Goal: Task Accomplishment & Management: Manage account settings

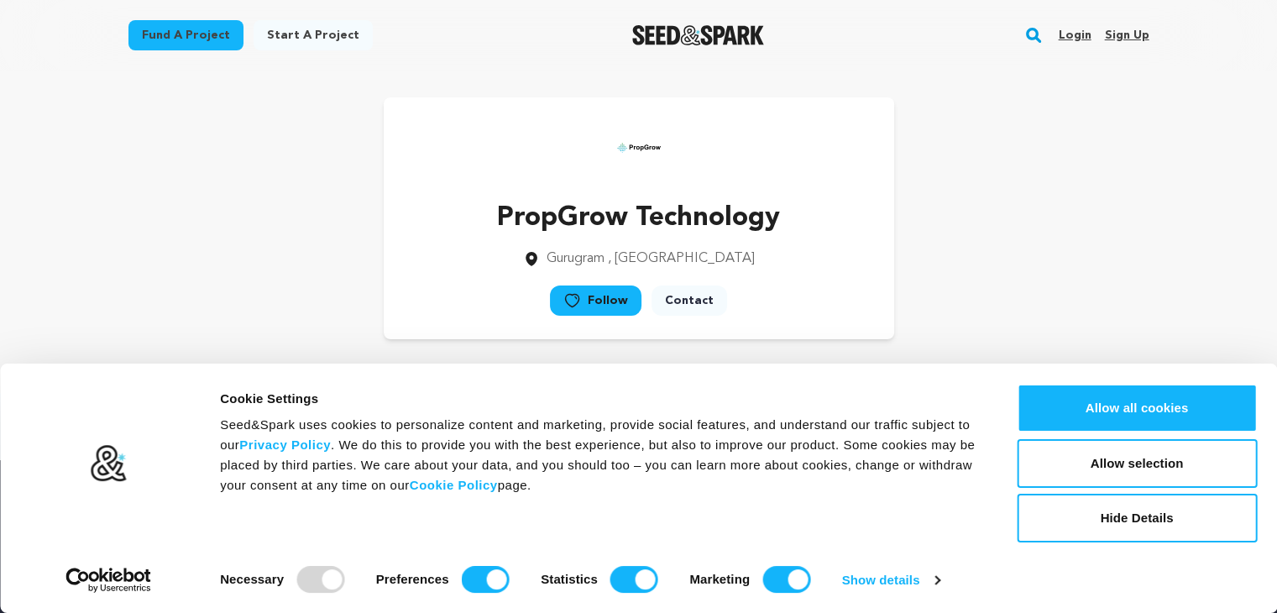
click at [1128, 41] on link "Sign up" at bounding box center [1126, 35] width 44 height 27
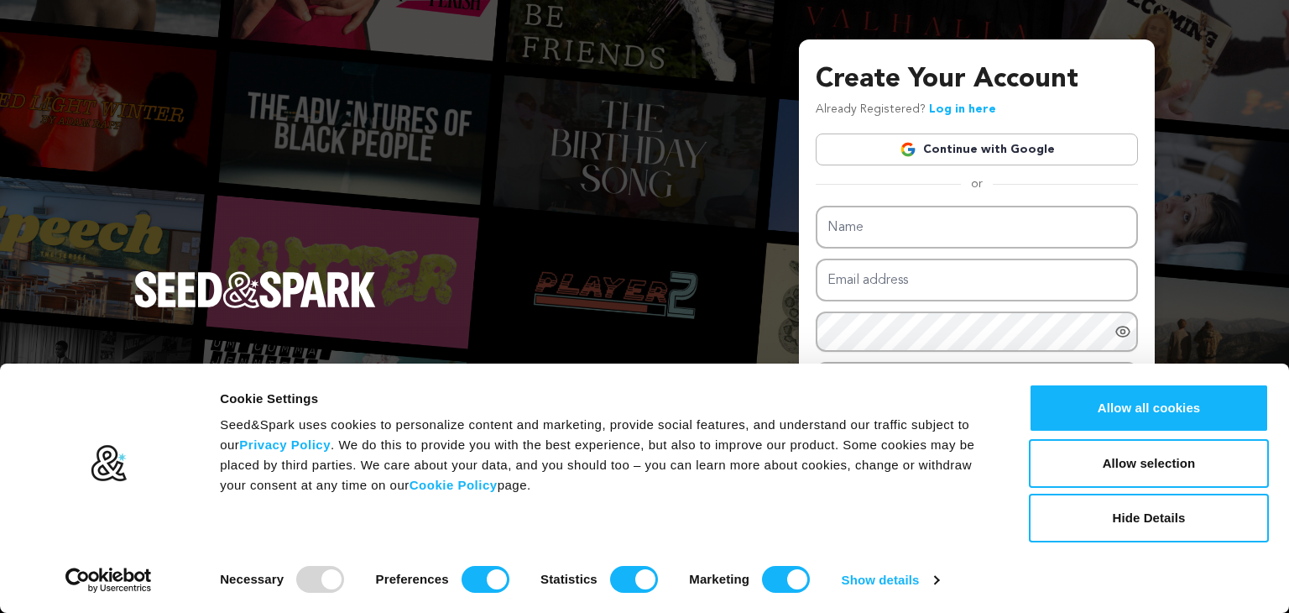
click at [994, 132] on div "Create Your Account Already Registered? Log in here Continue with Google or eyJ…" at bounding box center [977, 303] width 322 height 487
click at [990, 152] on link "Continue with Google" at bounding box center [977, 149] width 322 height 32
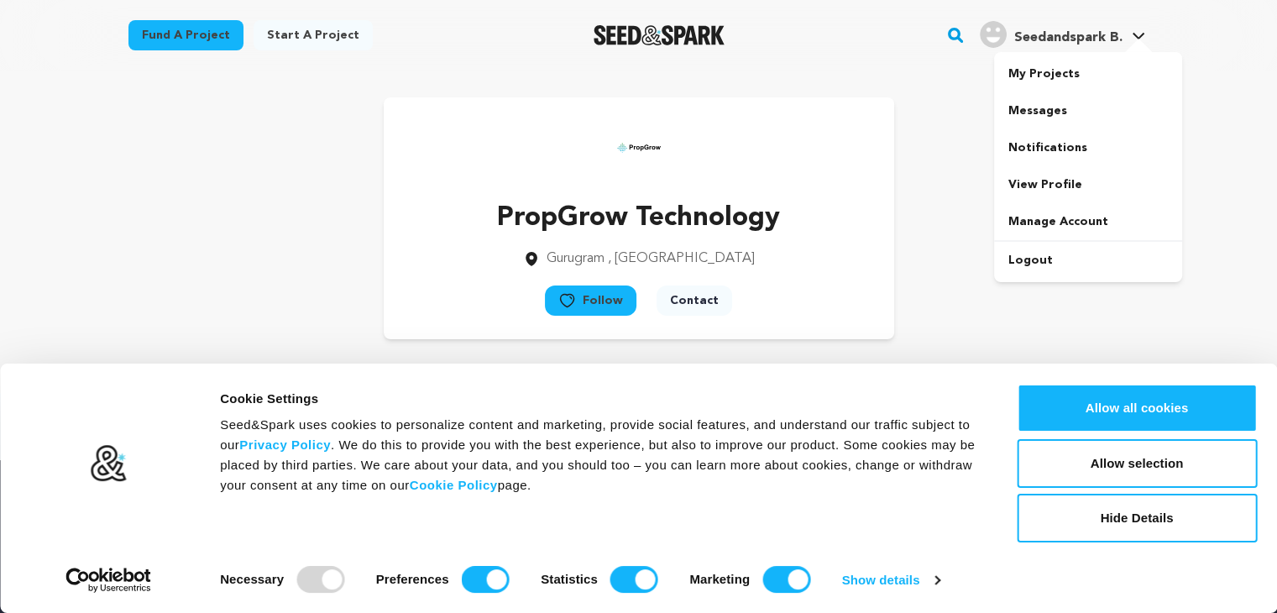
click at [1074, 52] on div "My Projects Messages Notifications View Profile Manage Account Logout" at bounding box center [1088, 167] width 188 height 230
click at [1090, 178] on link "View Profile" at bounding box center [1088, 184] width 188 height 37
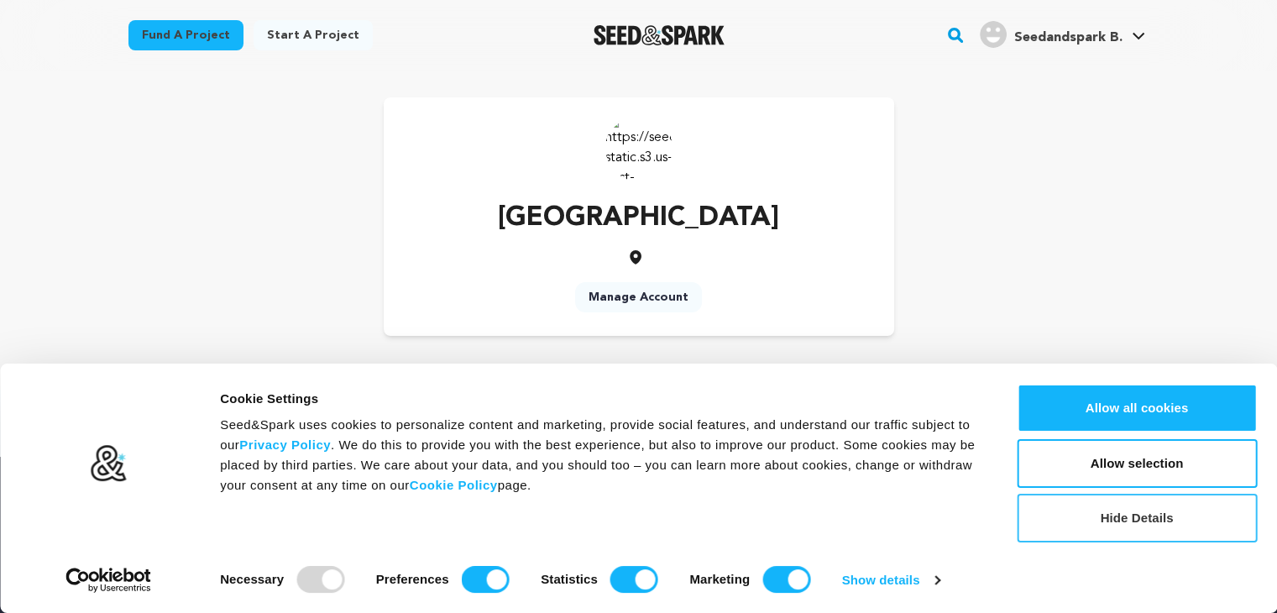
click at [1166, 515] on button "Hide Details" at bounding box center [1136, 518] width 240 height 49
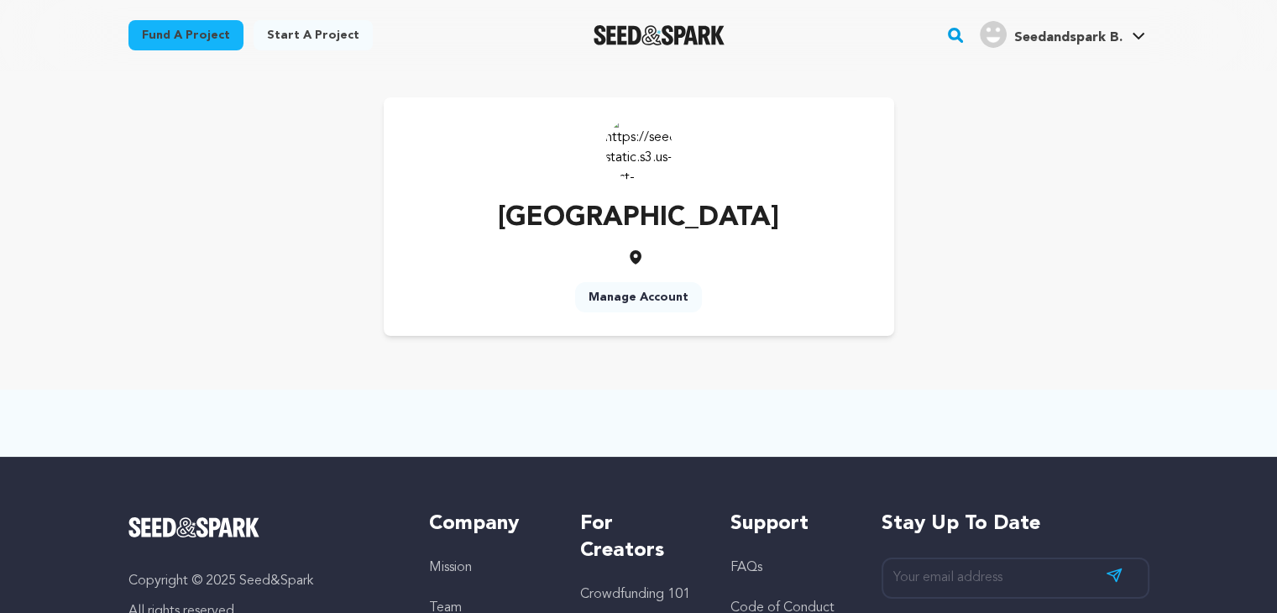
click at [652, 142] on img at bounding box center [638, 147] width 67 height 67
click at [675, 295] on link "Manage Account" at bounding box center [638, 297] width 127 height 30
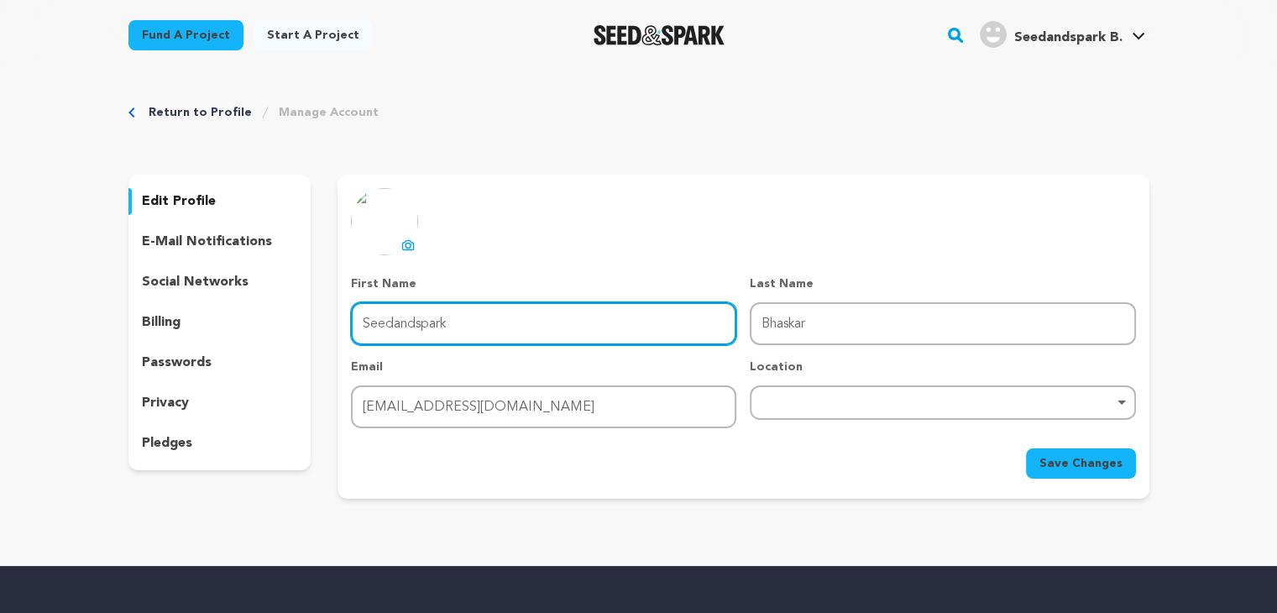
click at [461, 328] on input "Seedandspark" at bounding box center [543, 323] width 385 height 43
click at [533, 332] on input "Seedandspark" at bounding box center [543, 323] width 385 height 43
paste input "BhaskarGemyRudraksh"
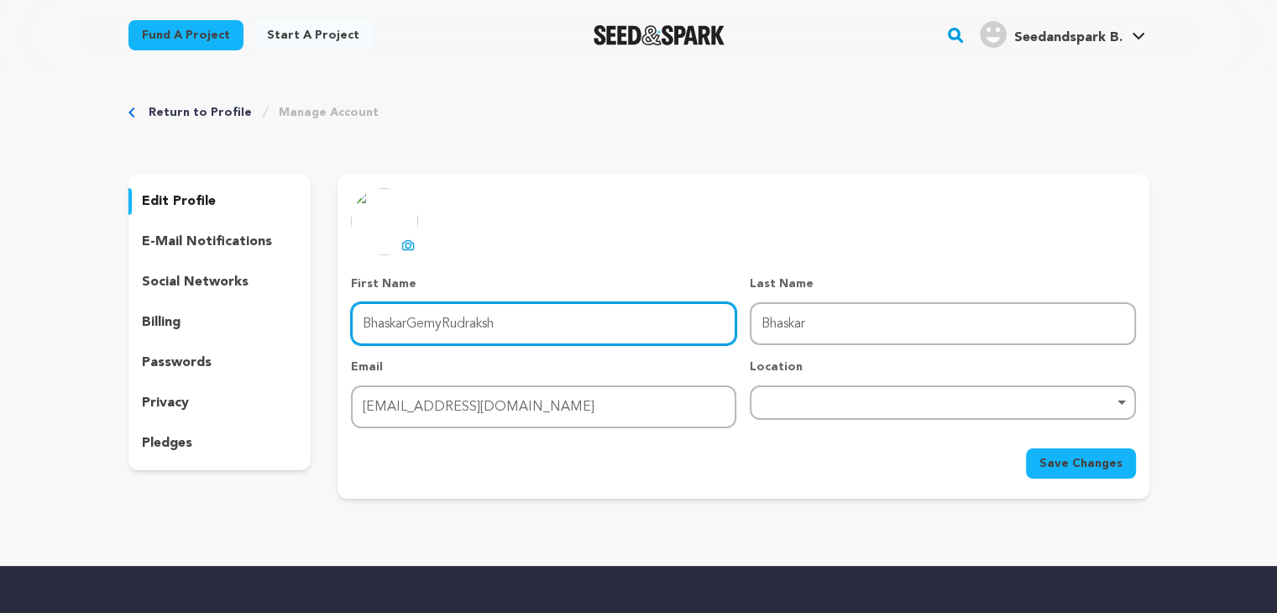
drag, startPoint x: 608, startPoint y: 318, endPoint x: 443, endPoint y: 329, distance: 164.9
click at [443, 329] on input "BhaskarGemyRudraksh" at bounding box center [543, 323] width 385 height 43
type input "BhaskarGemy"
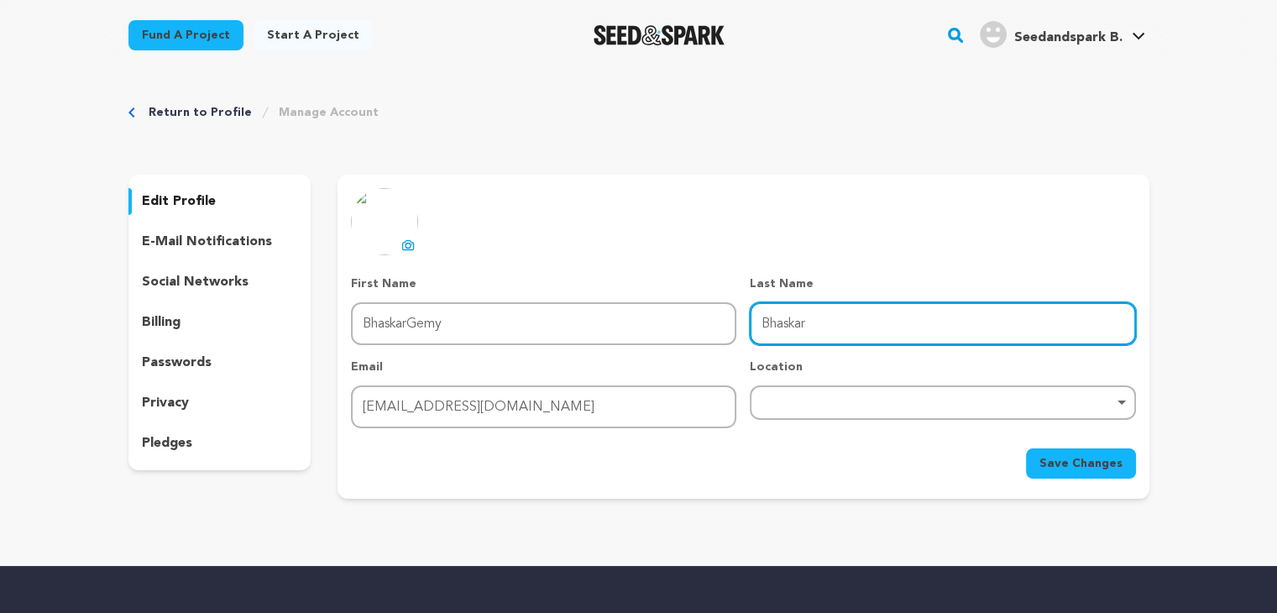
drag, startPoint x: 827, startPoint y: 340, endPoint x: 690, endPoint y: 356, distance: 137.7
click at [690, 356] on div "First Name First Name BhaskarGemy Last Name Last Name Bhaskar Email Email [EMAI…" at bounding box center [743, 351] width 784 height 153
paste input "GemyRudraksh"
drag, startPoint x: 846, startPoint y: 326, endPoint x: 442, endPoint y: 336, distance: 404.7
click at [462, 341] on div "First Name First Name BhaskarGemy Last Name Last Name BhaskarGemyRudraksh Email…" at bounding box center [743, 351] width 784 height 153
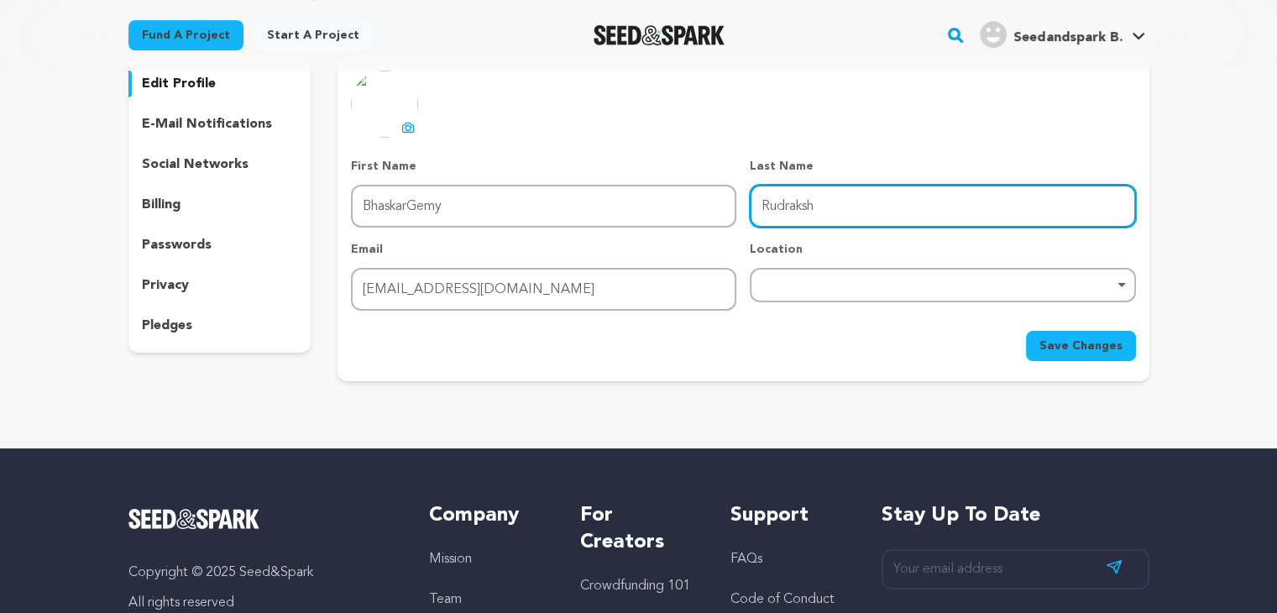
scroll to position [84, 0]
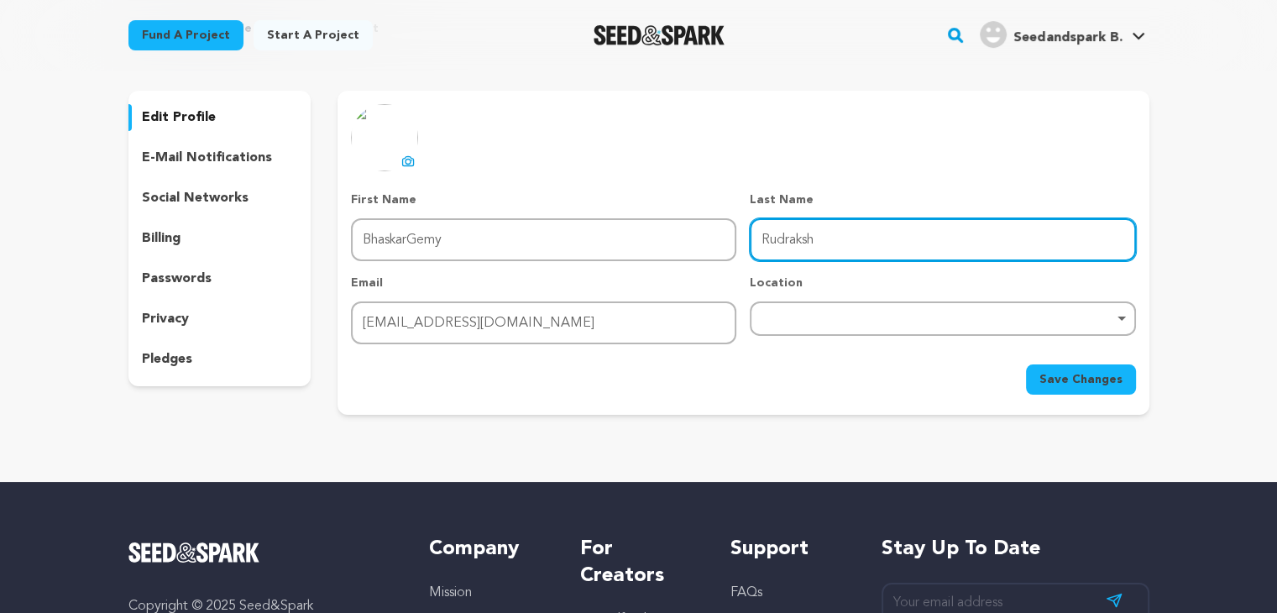
click at [920, 301] on div "Remove item" at bounding box center [942, 318] width 385 height 34
type input "Rudraksh"
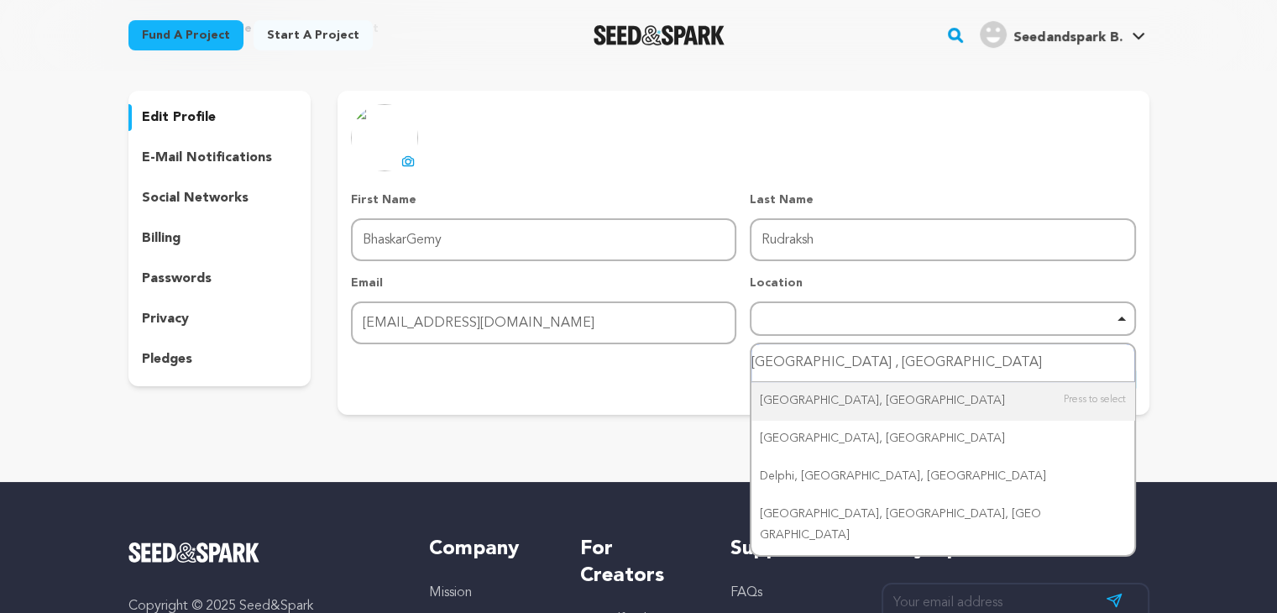
type input "[GEOGRAPHIC_DATA] , [GEOGRAPHIC_DATA]"
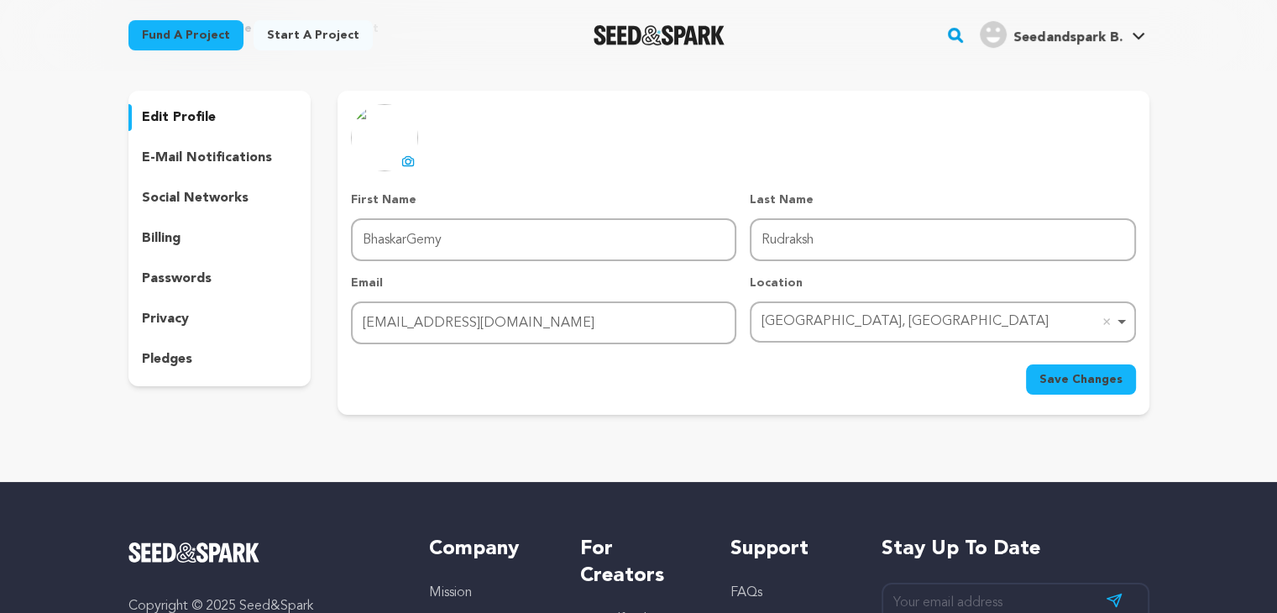
click at [1117, 371] on span "Save Changes" at bounding box center [1080, 379] width 83 height 17
click at [192, 157] on p "e-mail notifications" at bounding box center [207, 158] width 130 height 20
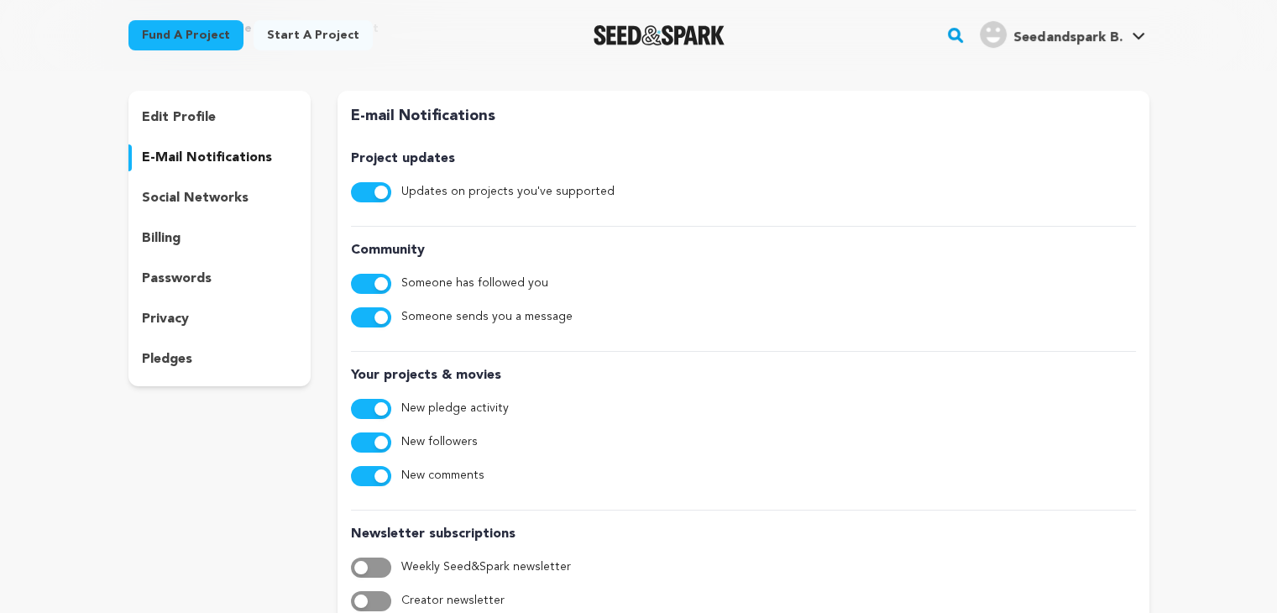
click at [195, 201] on p "social networks" at bounding box center [195, 198] width 107 height 20
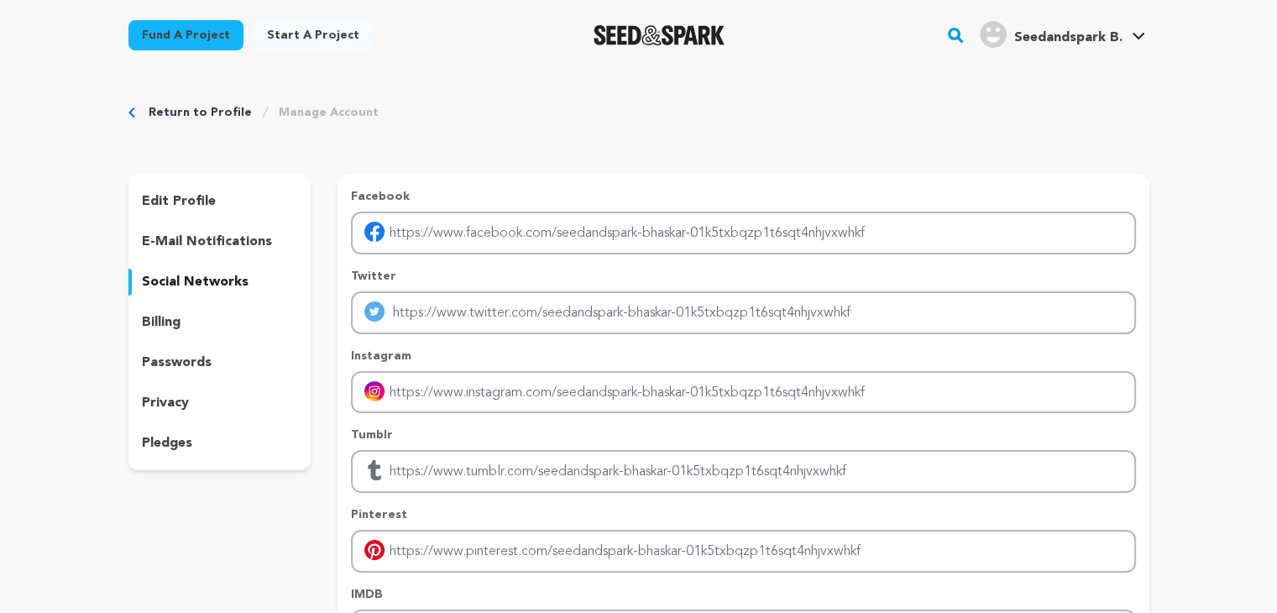
click at [167, 325] on p "billing" at bounding box center [161, 322] width 39 height 20
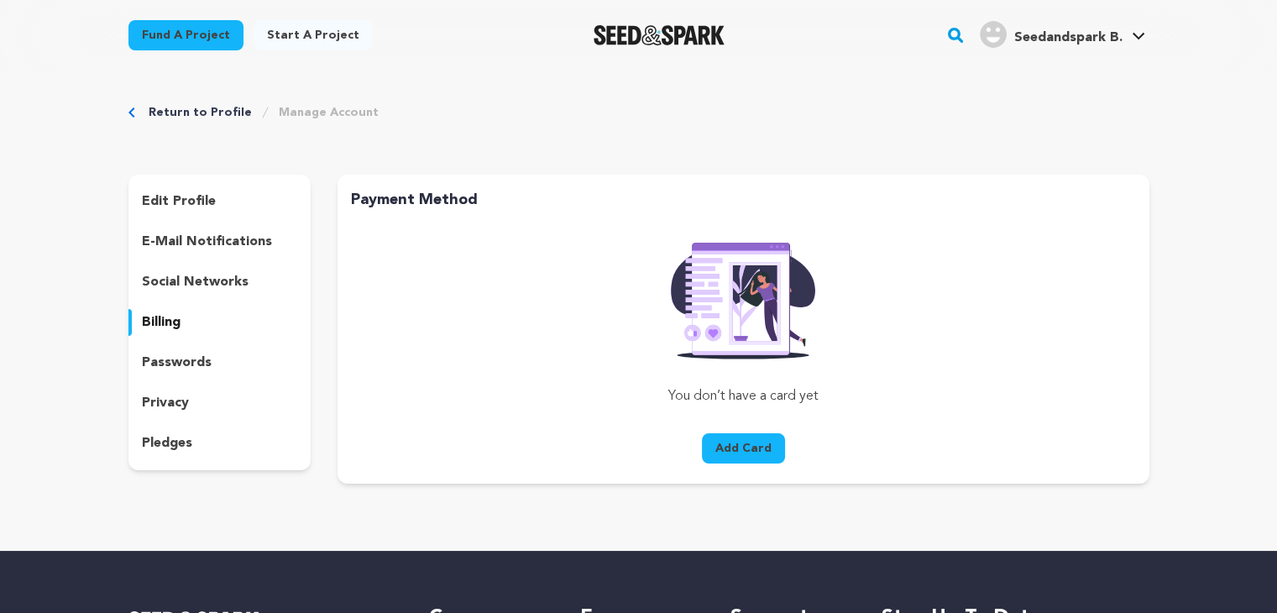
click at [165, 370] on p "passwords" at bounding box center [177, 363] width 70 height 20
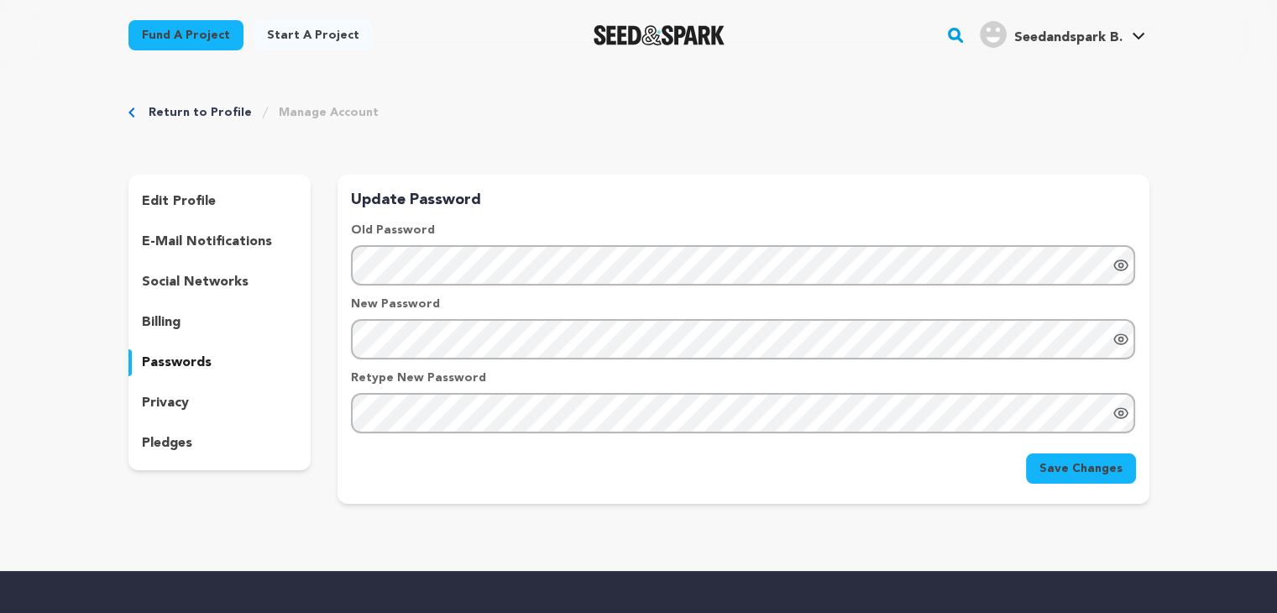
click at [165, 389] on div "privacy" at bounding box center [219, 402] width 183 height 27
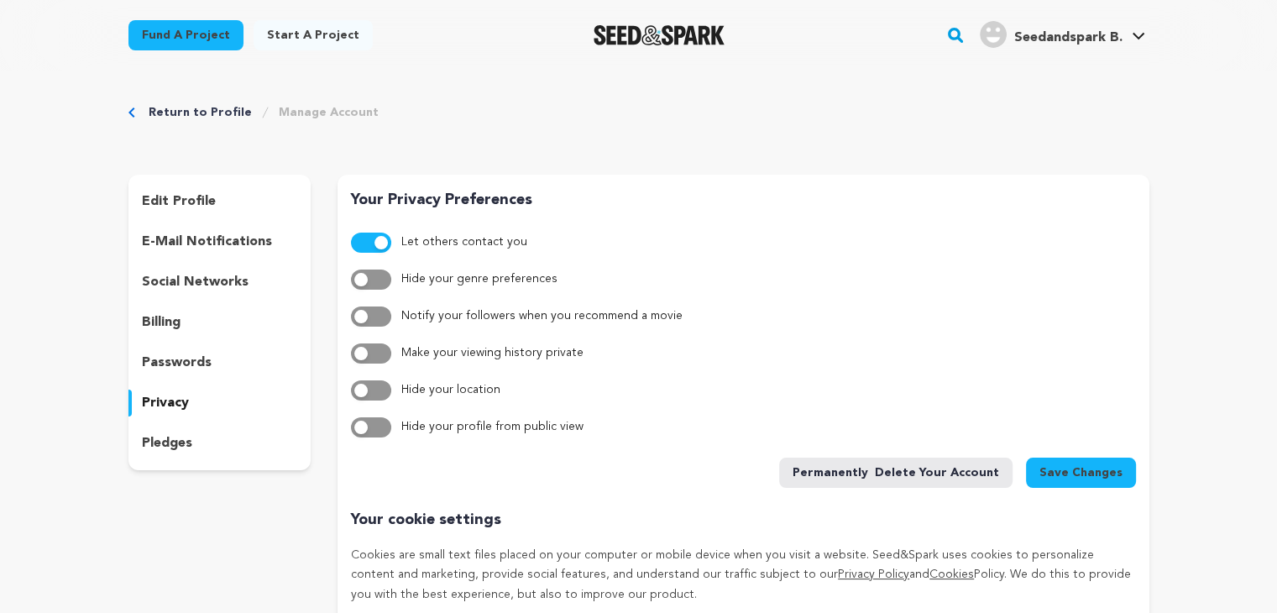
click at [168, 443] on p "pledges" at bounding box center [167, 443] width 50 height 20
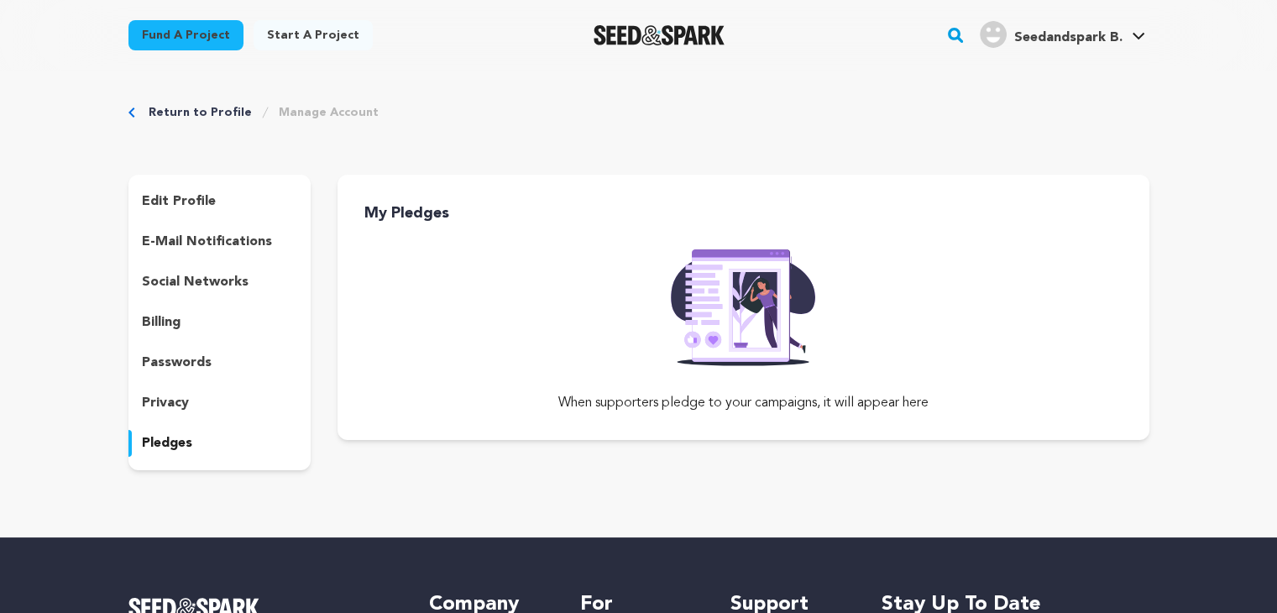
click at [176, 194] on p "edit profile" at bounding box center [179, 201] width 74 height 20
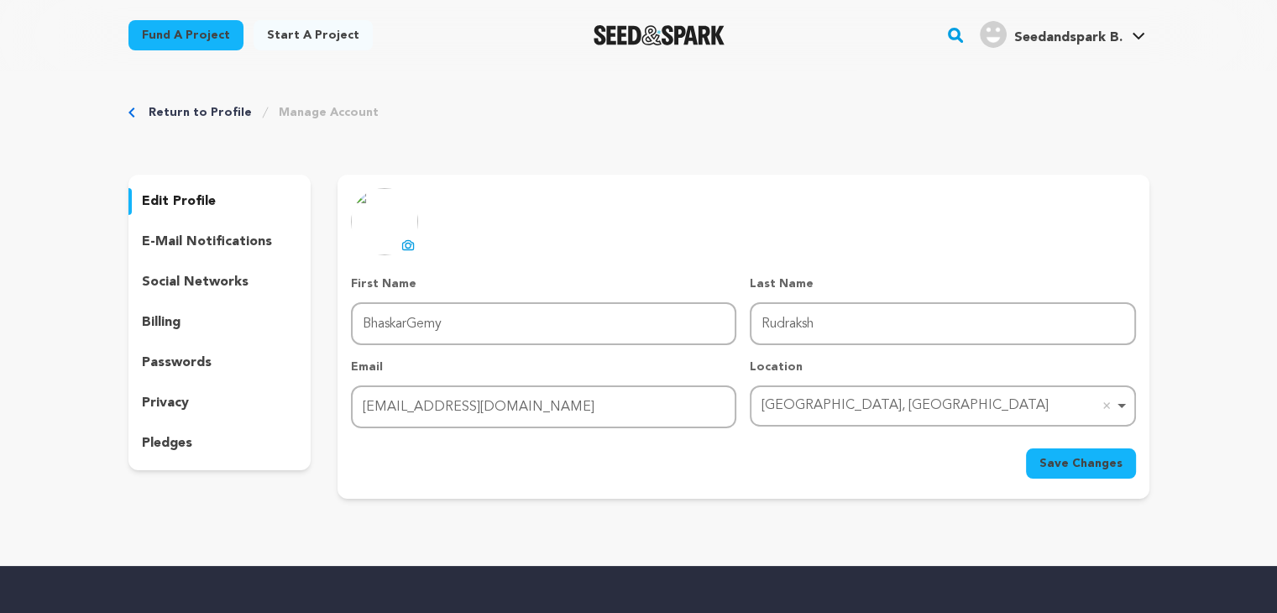
click at [408, 235] on button "uploading spinner upload profile image" at bounding box center [408, 245] width 20 height 20
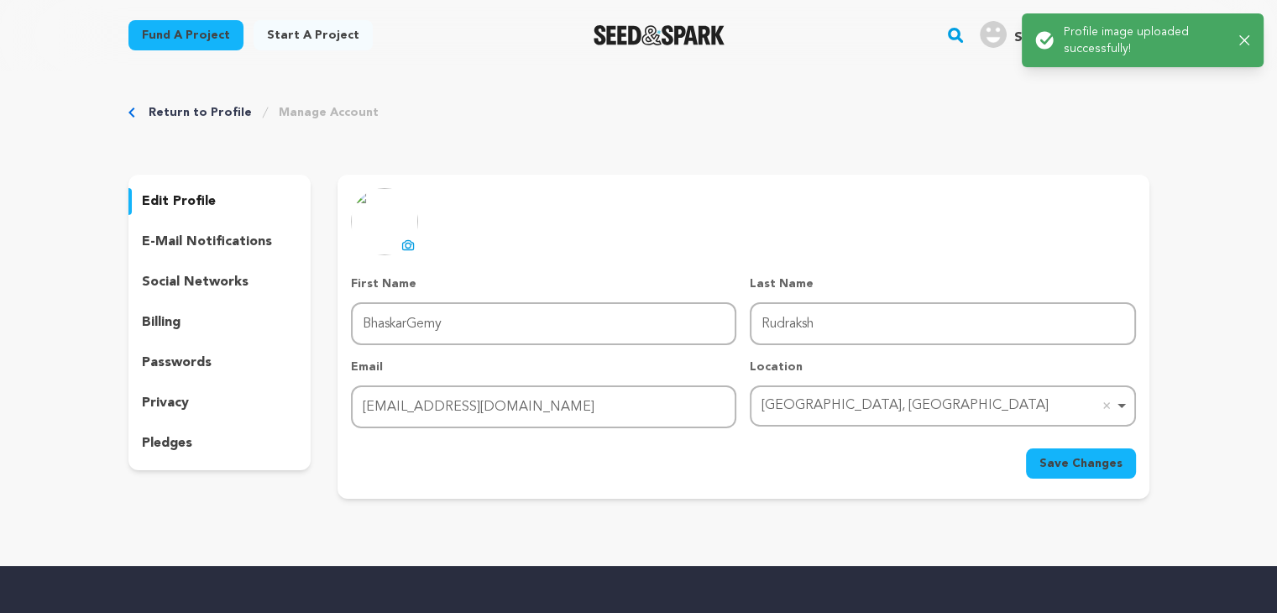
click at [1128, 457] on button "Save Changes" at bounding box center [1081, 463] width 110 height 30
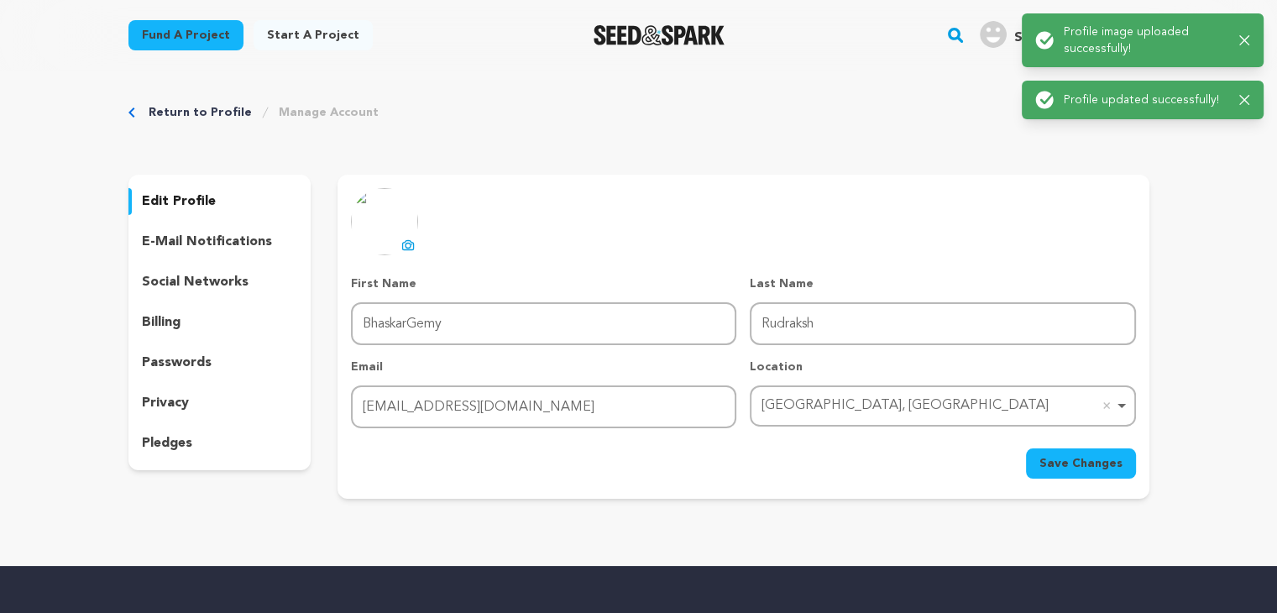
click at [780, 134] on div "Return to Profile Manage Account edit profile e-mail notifications social netwo…" at bounding box center [639, 305] width 1074 height 468
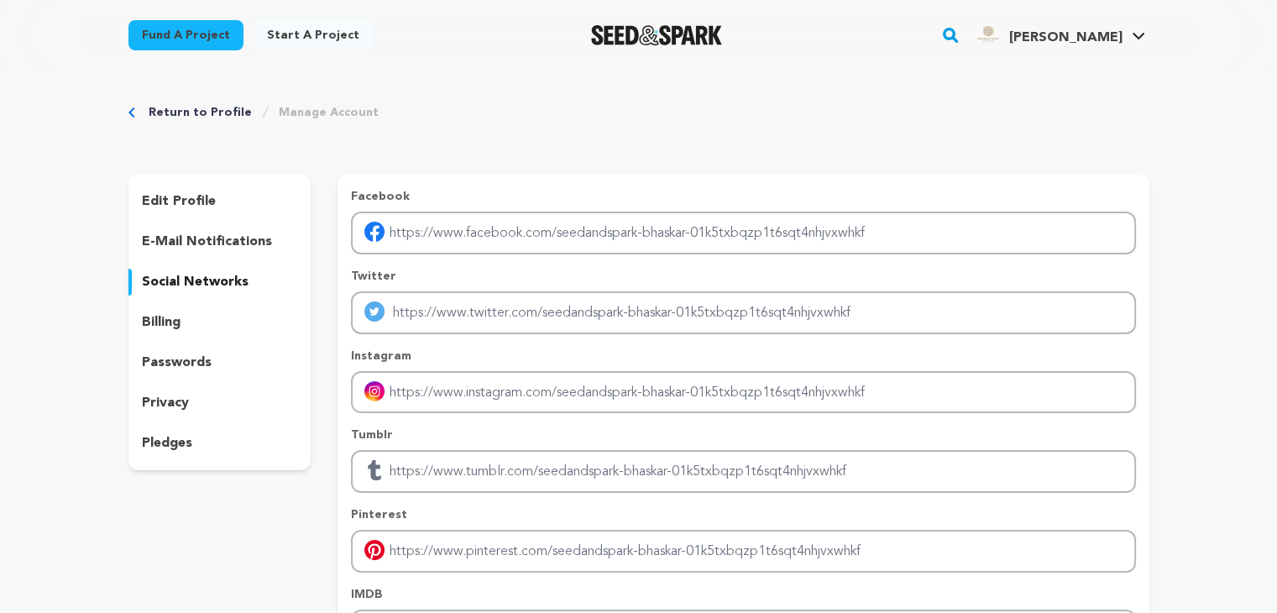
click at [195, 205] on p "edit profile" at bounding box center [179, 201] width 74 height 20
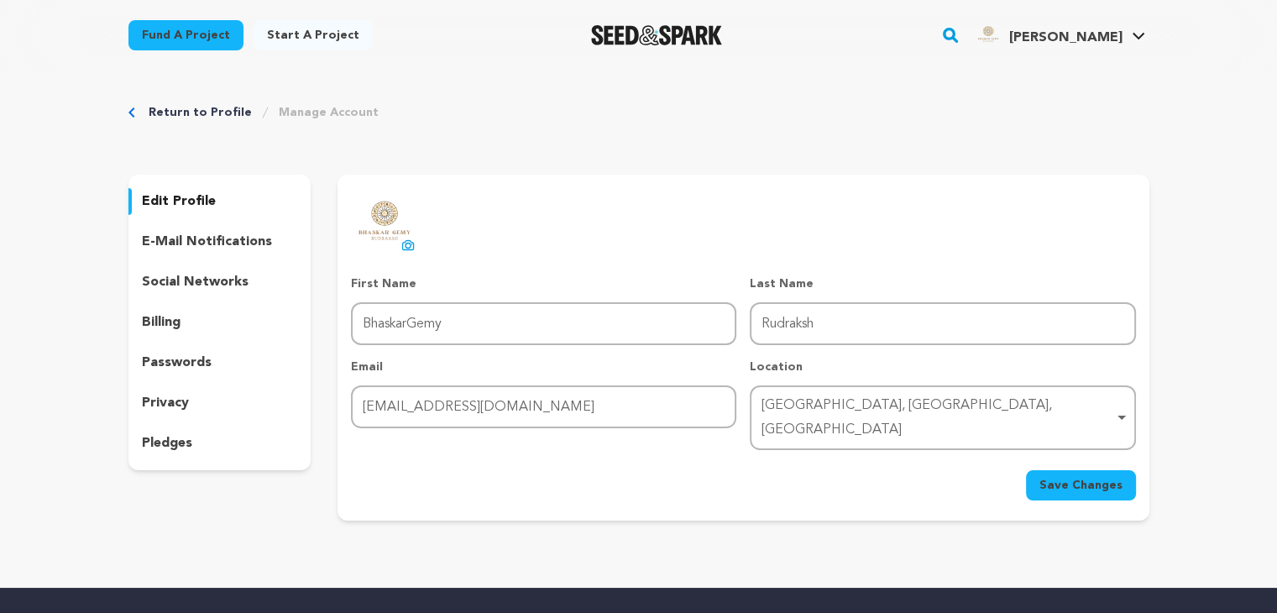
click at [201, 290] on p "social networks" at bounding box center [195, 282] width 107 height 20
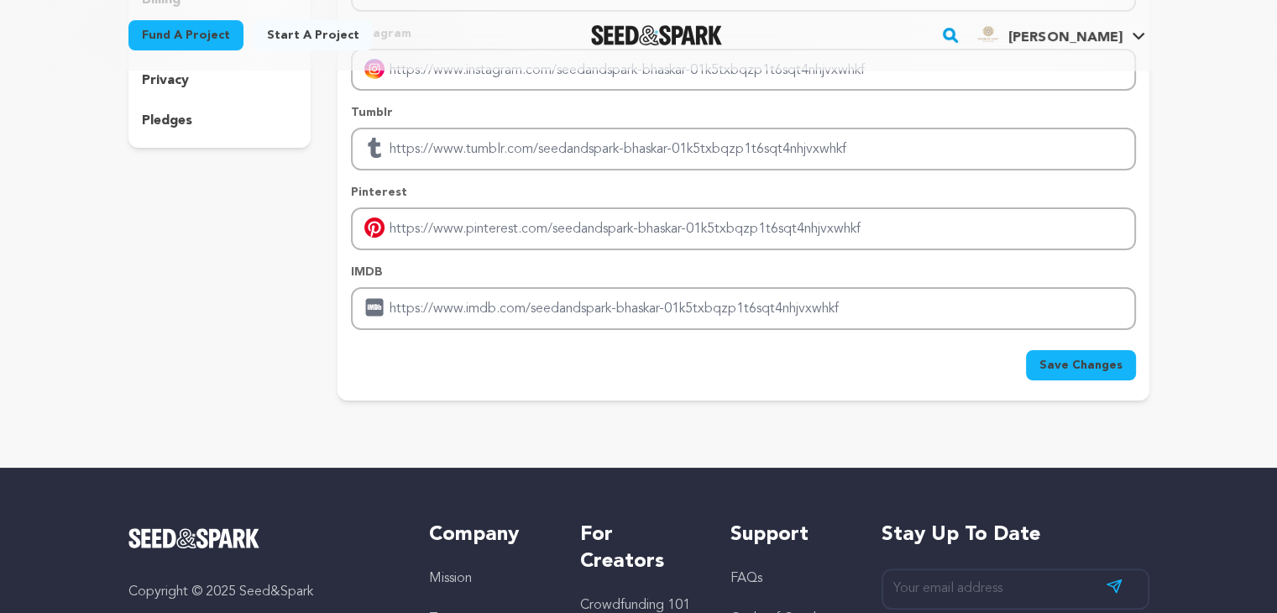
scroll to position [336, 0]
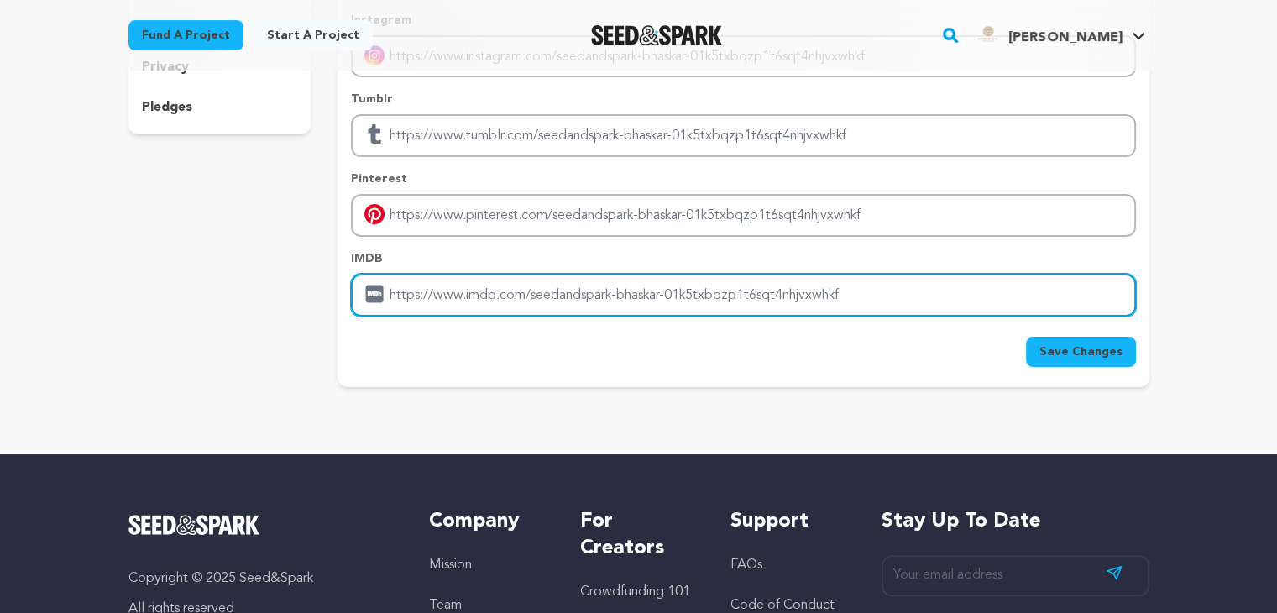
click at [639, 304] on input "Enter IMDB profile link" at bounding box center [743, 295] width 784 height 43
drag, startPoint x: 763, startPoint y: 271, endPoint x: 809, endPoint y: 288, distance: 49.1
click at [765, 274] on input "Enter IMDB profile link" at bounding box center [743, 295] width 784 height 43
click at [809, 288] on input "Enter IMDB profile link" at bounding box center [743, 295] width 784 height 43
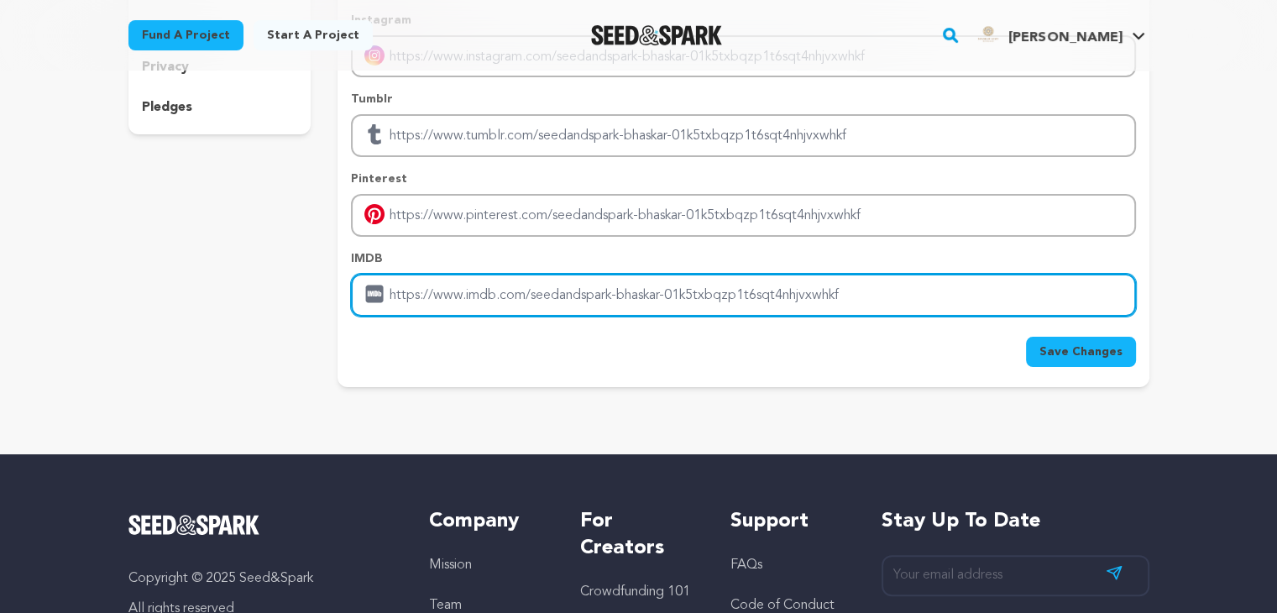
click at [809, 288] on input "Enter IMDB profile link" at bounding box center [743, 295] width 784 height 43
paste input "https://bgrudraksh.com/"
type input "https://bgrudraksh.com/"
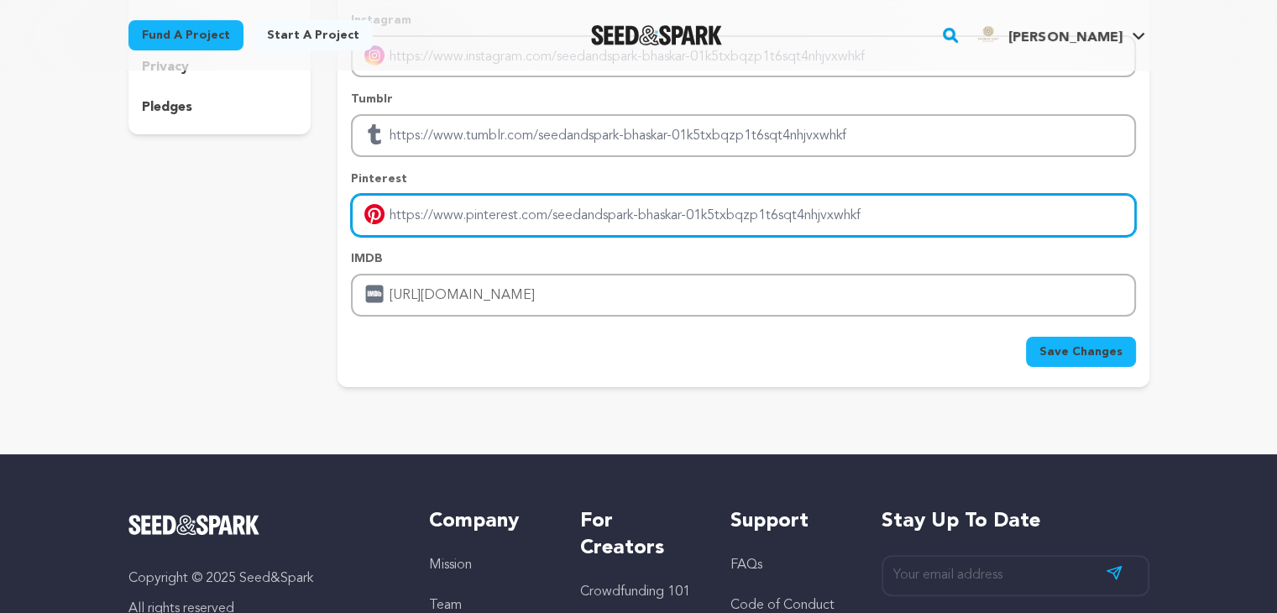
click at [641, 212] on input "Enter pinterest profile link" at bounding box center [743, 215] width 784 height 43
paste input "https://bgrudraksh.com/"
type input "https://bgrudraksh.com/"
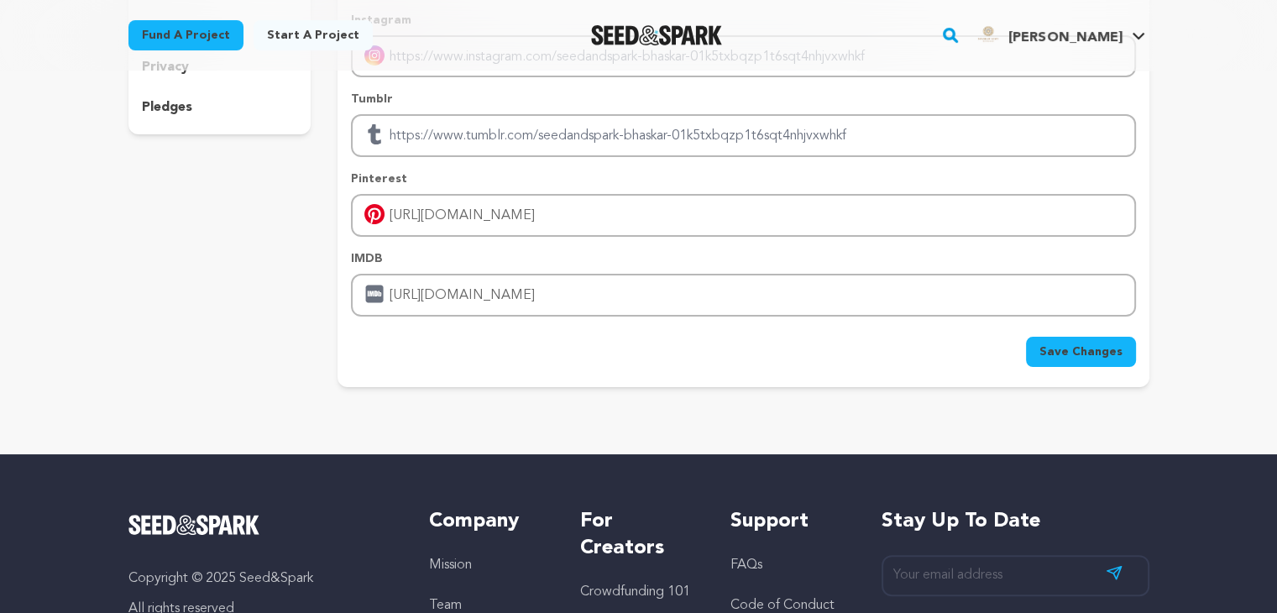
click at [641, 161] on div "Facebook Twitter Instagram Tumblr Pinterest https://bgrudraksh.com/ IMDB" at bounding box center [743, 84] width 784 height 464
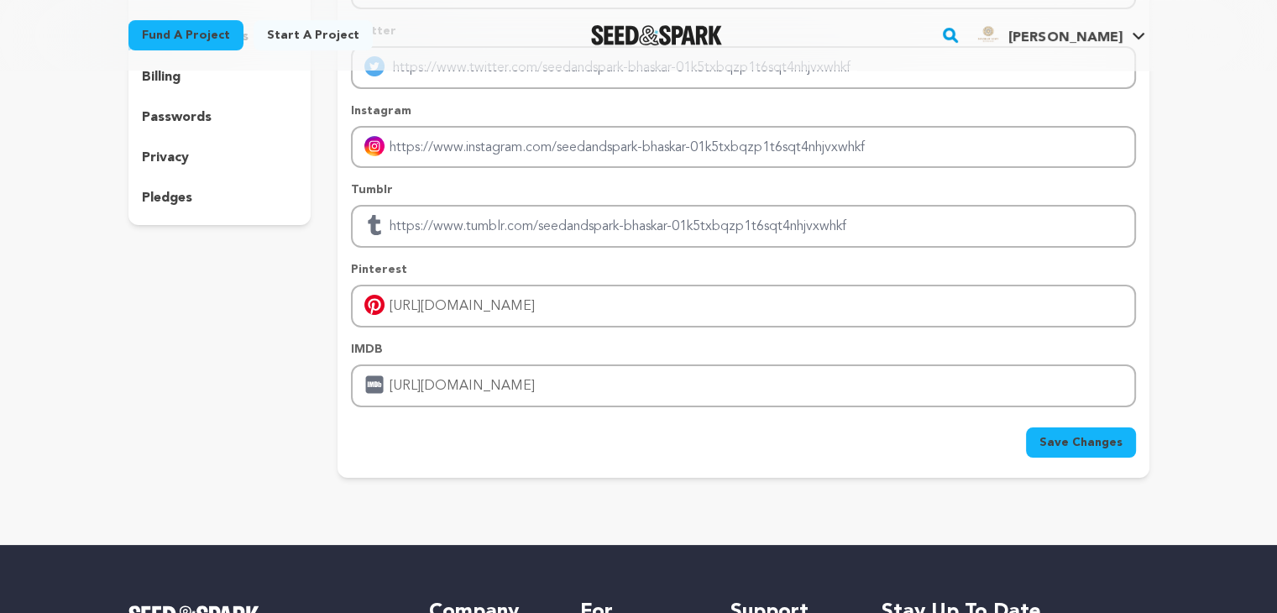
scroll to position [168, 0]
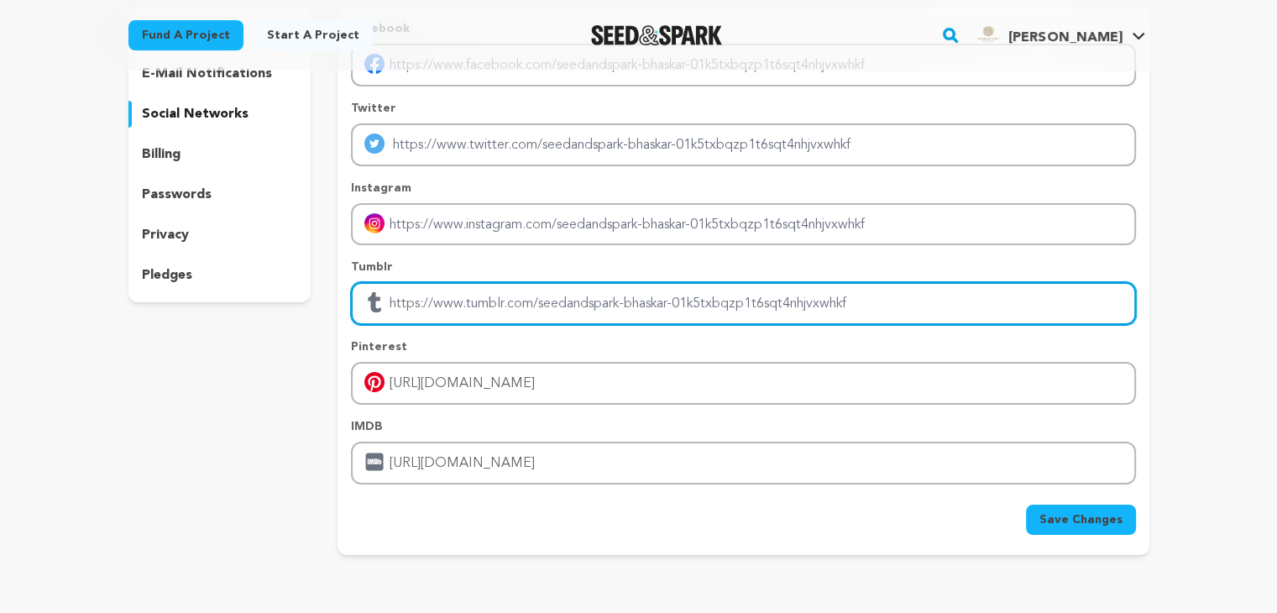
click at [562, 314] on input "Enter tubmlr profile link" at bounding box center [743, 303] width 784 height 43
paste input "https://bgrudraksh.com/"
type input "https://bgrudraksh.com/"
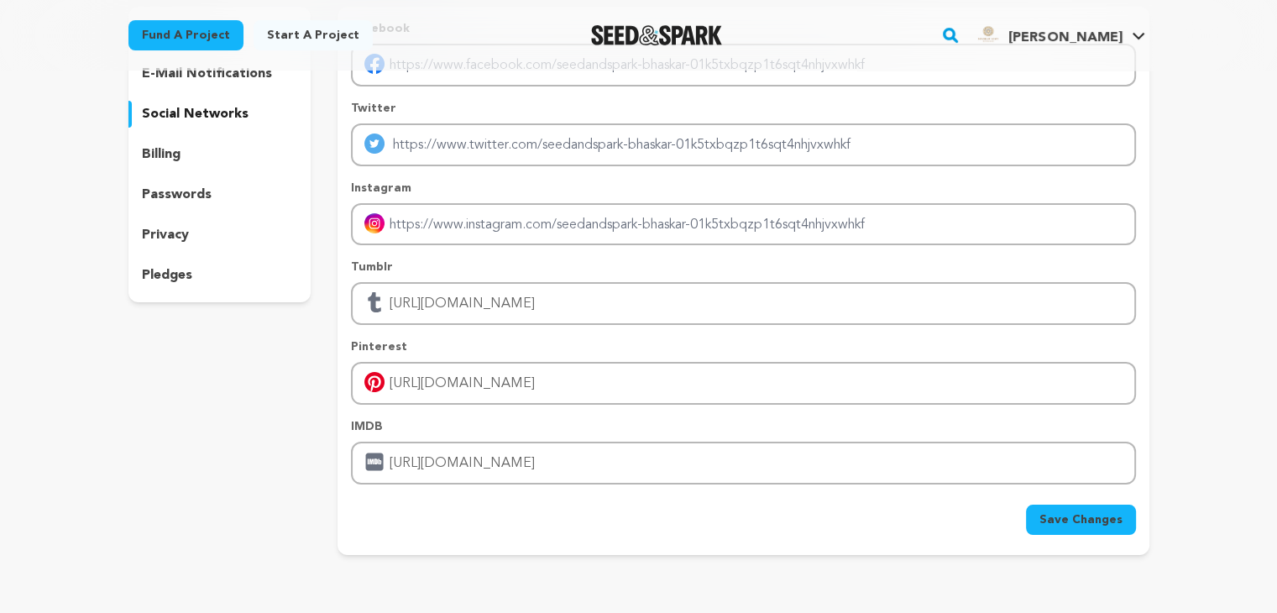
click at [1111, 515] on span "Save Changes" at bounding box center [1080, 519] width 83 height 17
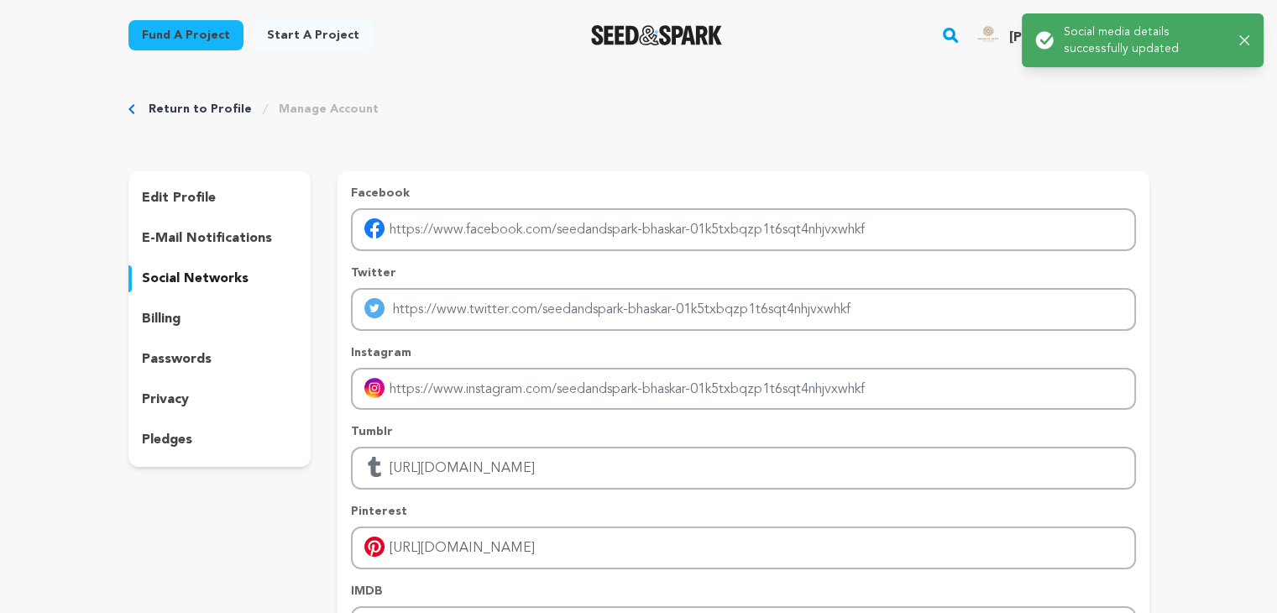
scroll to position [0, 0]
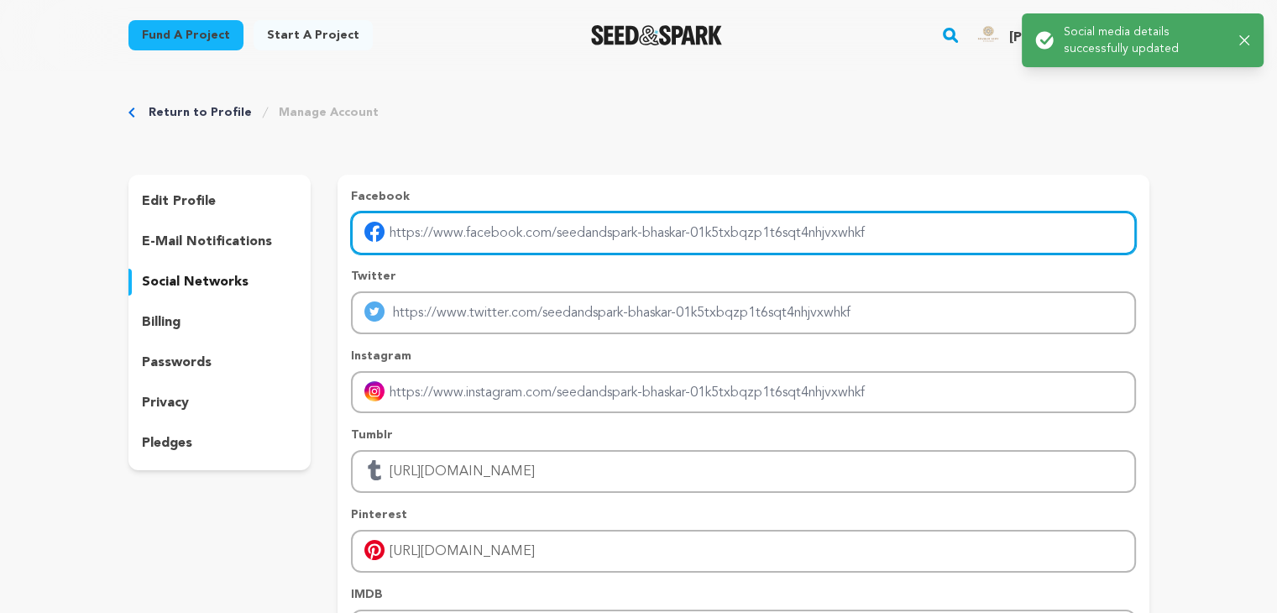
click at [675, 242] on input "Enter facebook profile link" at bounding box center [743, 233] width 784 height 43
paste input "https://bgrudraksh.com/"
type input "https://bgrudraksh.com/"
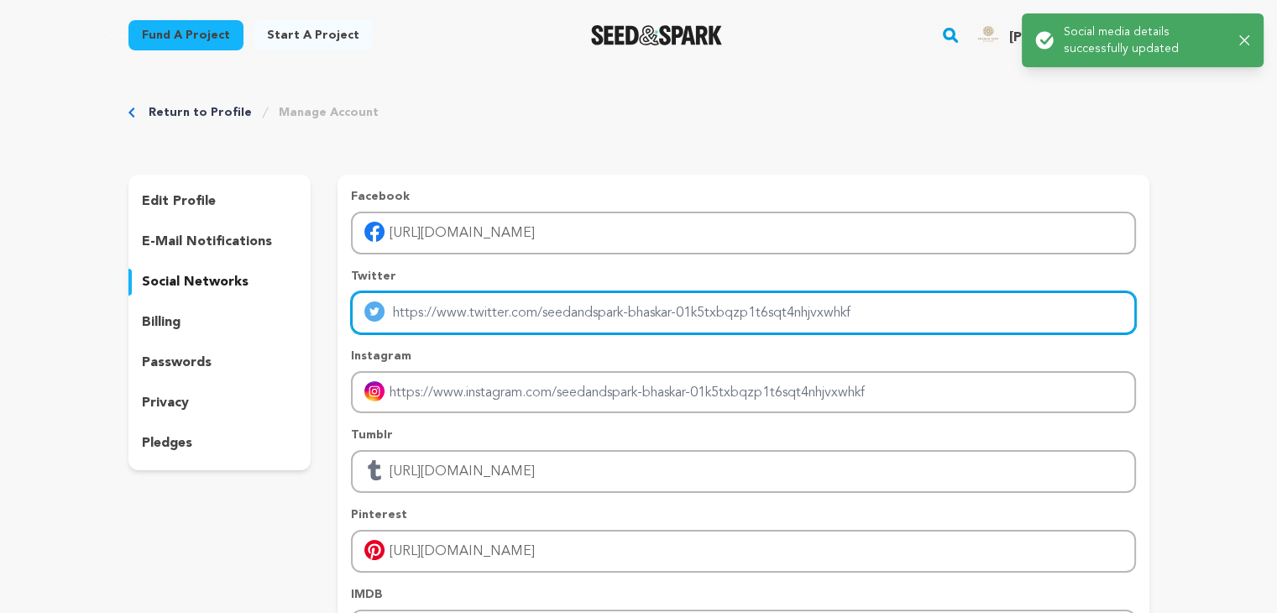
click at [642, 310] on input "Enter twitter profile link" at bounding box center [743, 312] width 784 height 43
paste input "https://bgrudraksh.com/"
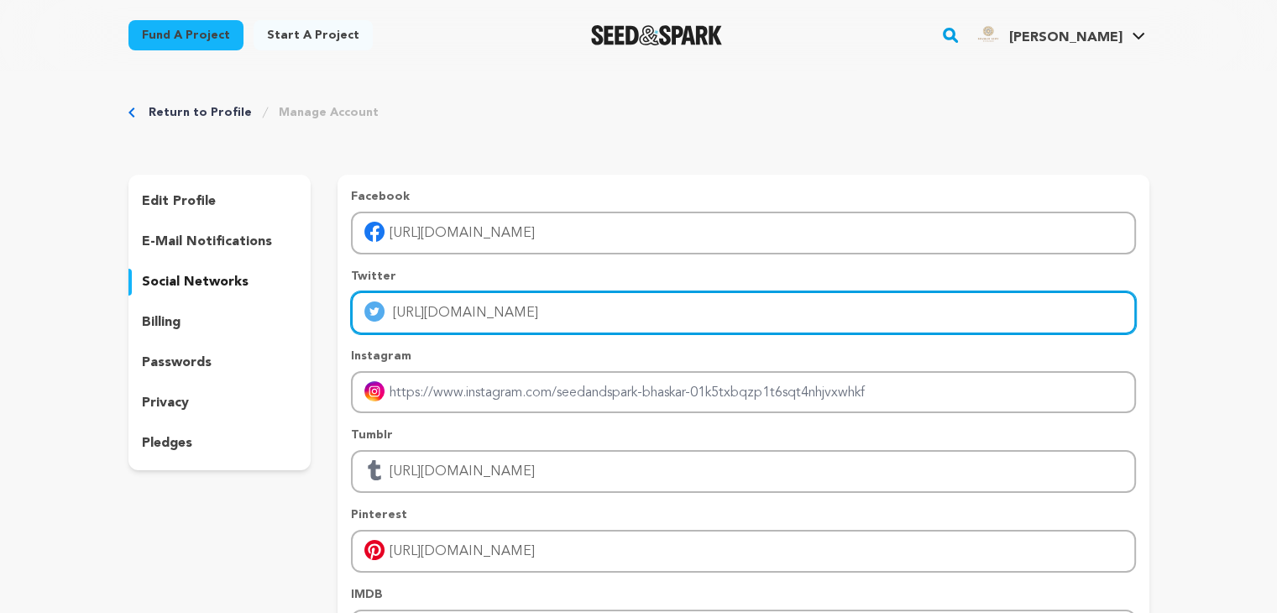
type input "https://bgrudraksh.com/"
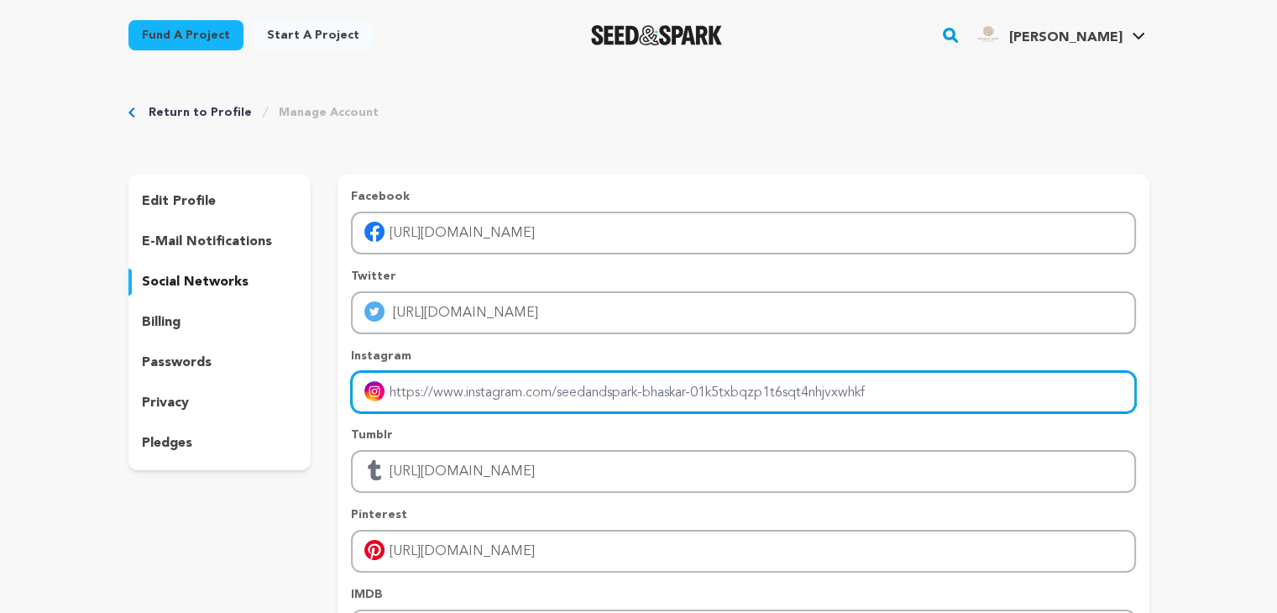
paste input "https://bgrudraksh.com/"
click at [600, 389] on input "Enter instagram handle link" at bounding box center [743, 392] width 784 height 43
type input "https://bgrudraksh.com/"
click at [600, 389] on input "https://bgrudraksh.com/" at bounding box center [743, 392] width 784 height 43
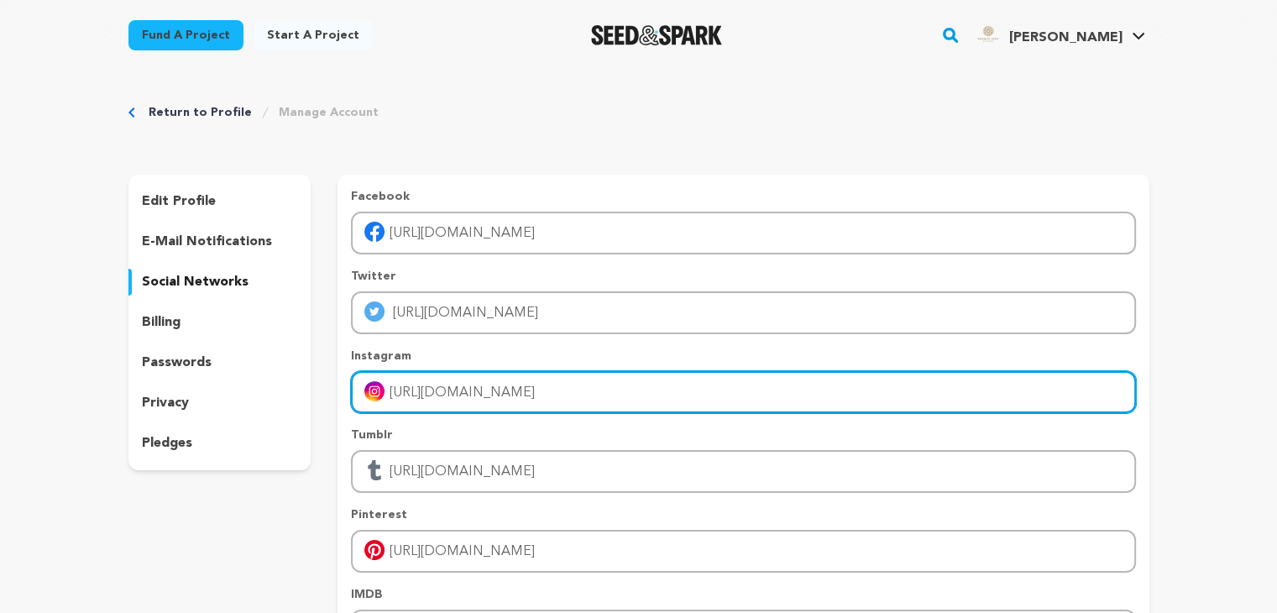
click at [600, 389] on input "https://bgrudraksh.com/" at bounding box center [743, 392] width 784 height 43
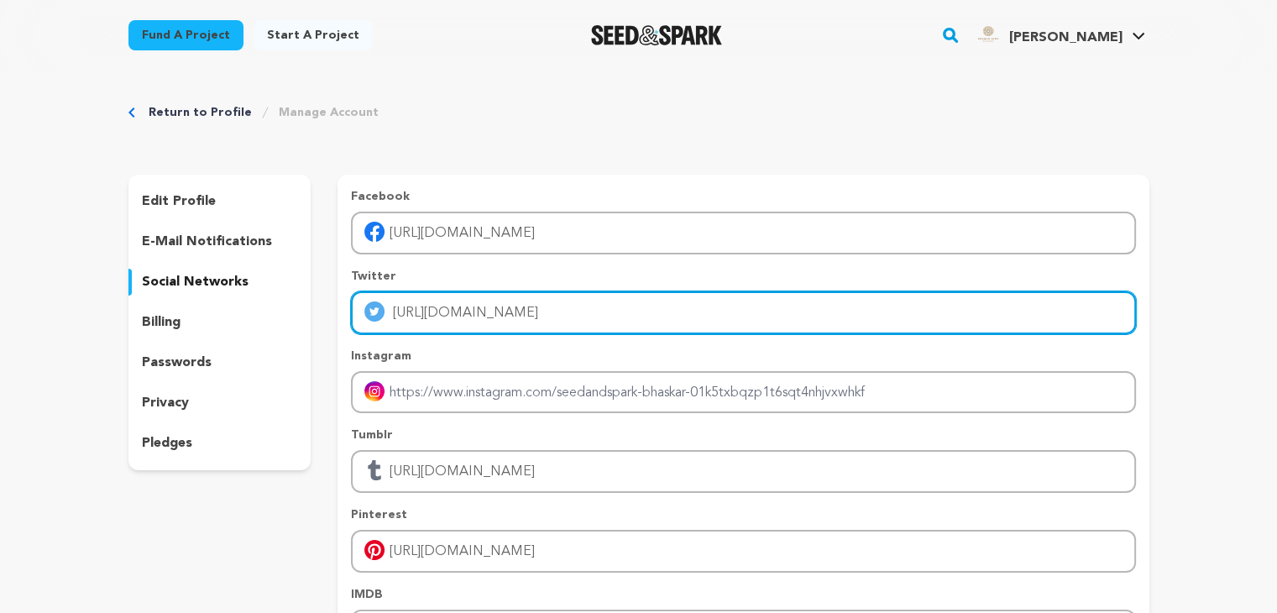
click at [601, 306] on input "https://bgrudraksh.com/" at bounding box center [743, 312] width 784 height 43
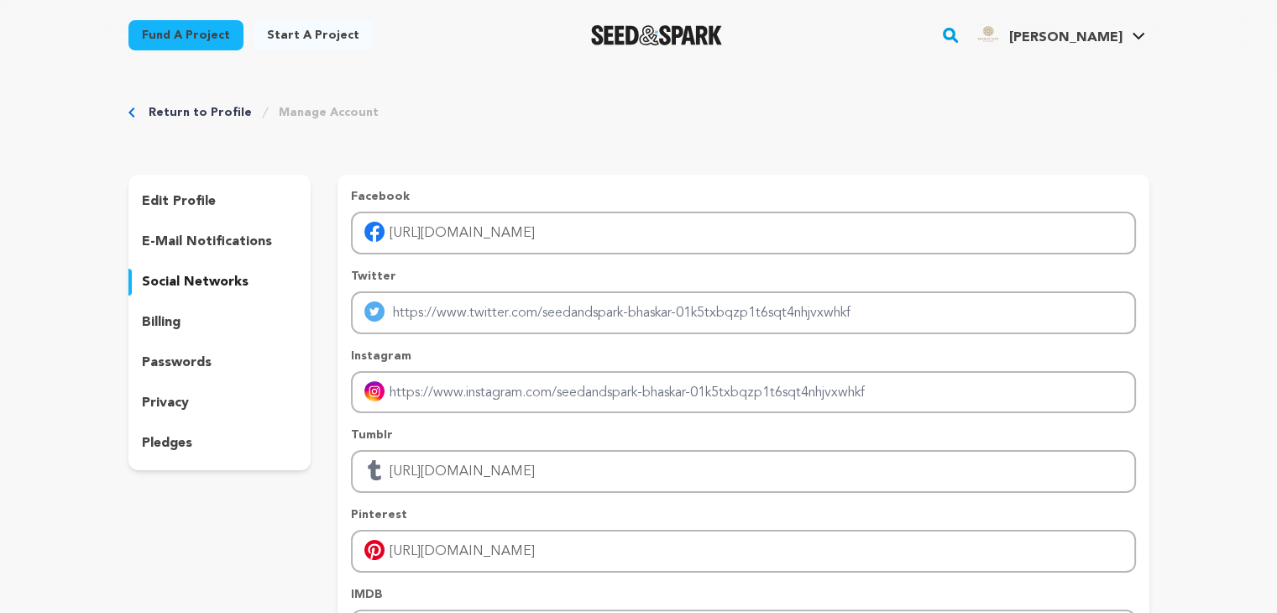
click at [629, 201] on p "Facebook" at bounding box center [743, 196] width 784 height 17
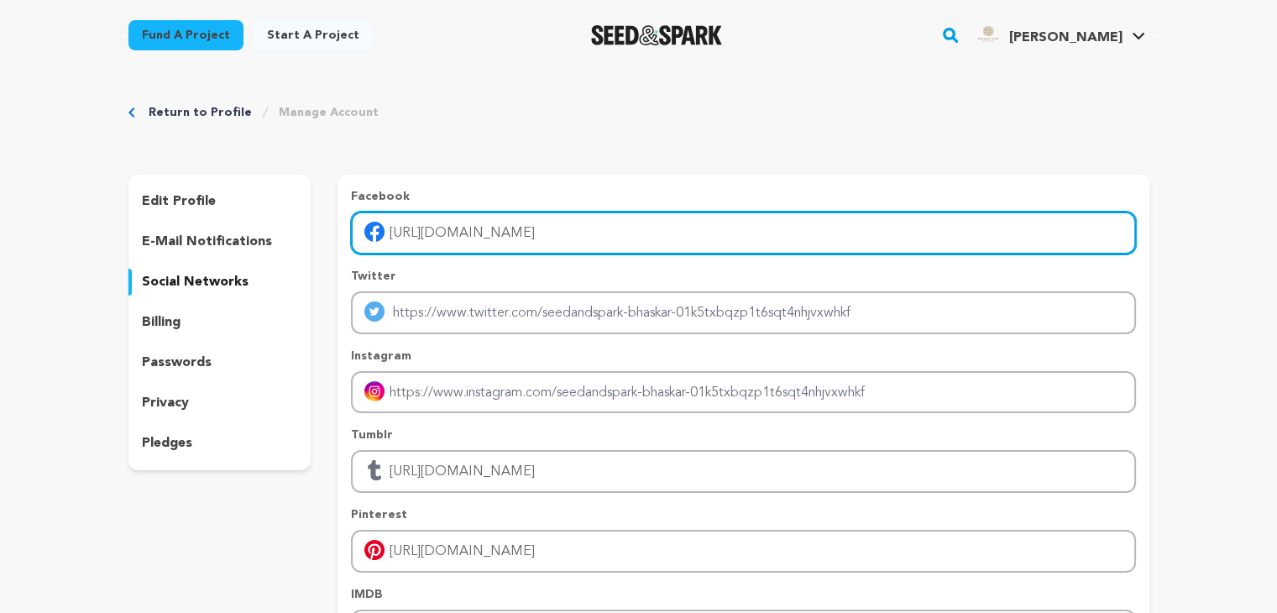
click at [619, 222] on input "https://bgrudraksh.com/" at bounding box center [743, 233] width 784 height 43
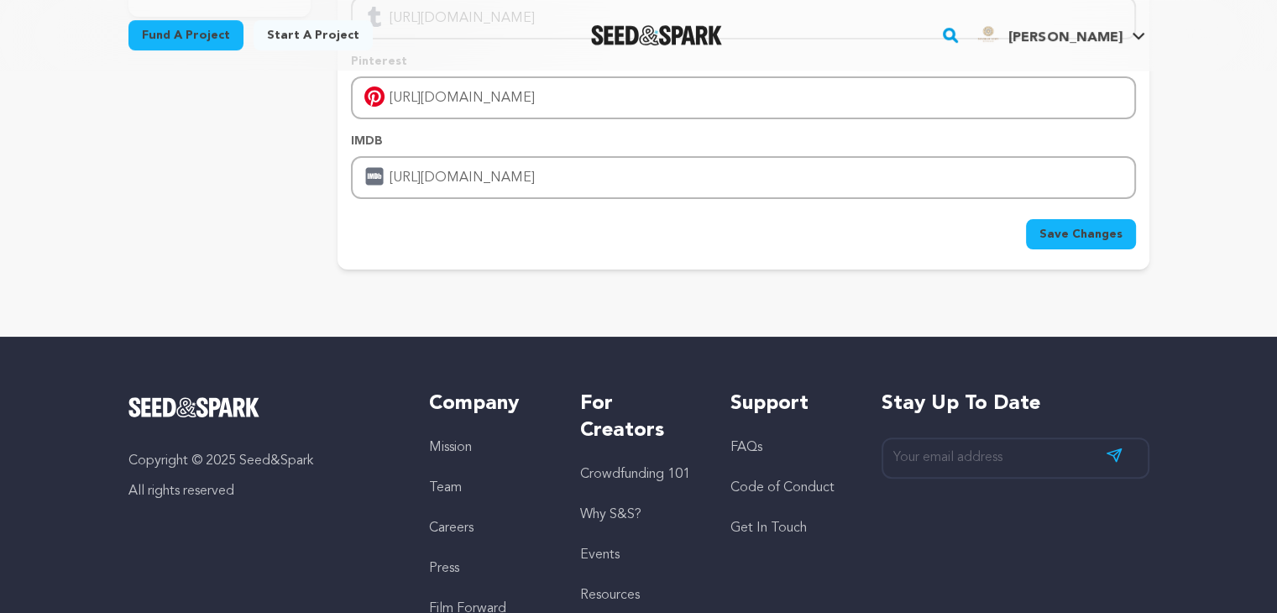
scroll to position [449, 0]
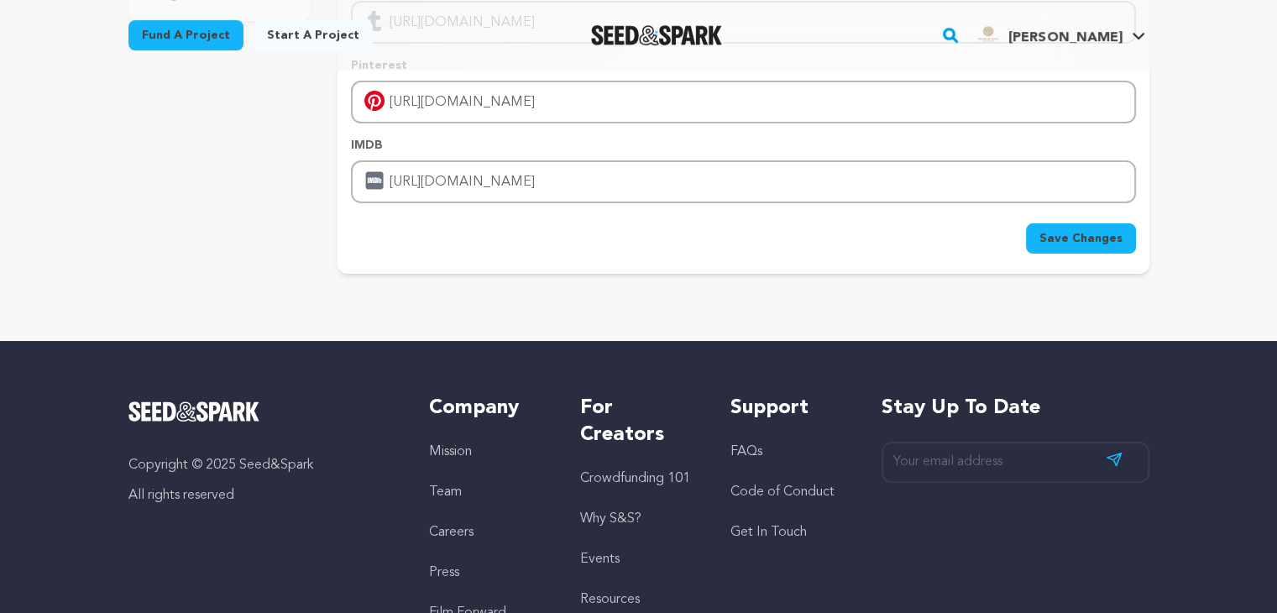
click at [1121, 236] on button "Save Changes" at bounding box center [1081, 238] width 110 height 30
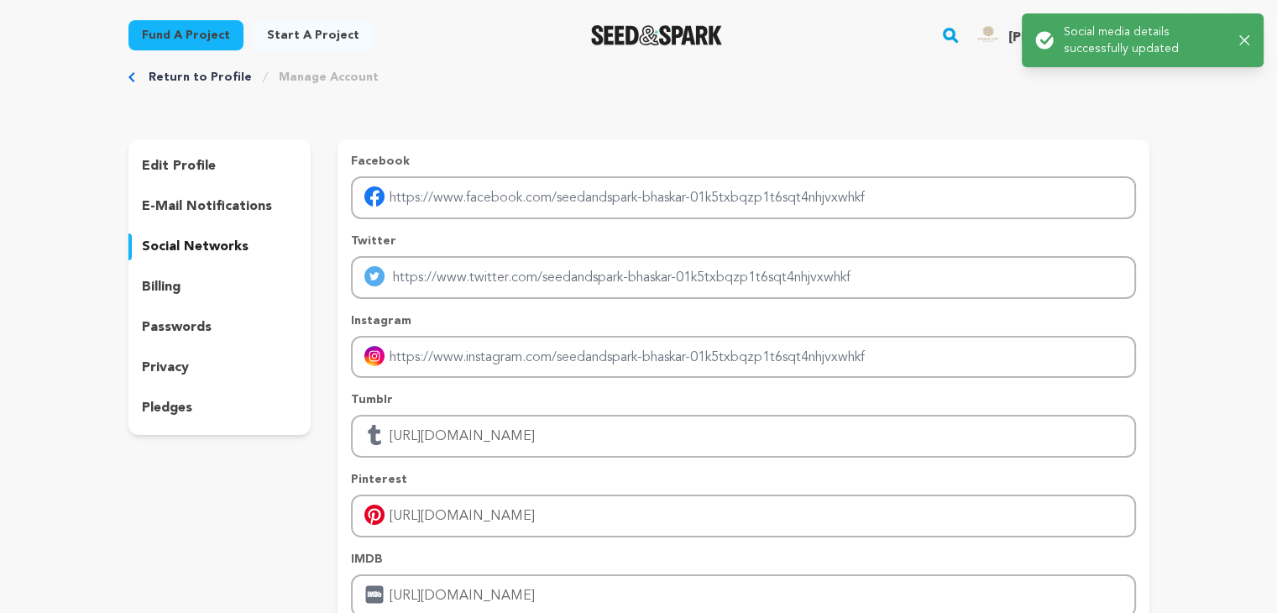
scroll to position [0, 0]
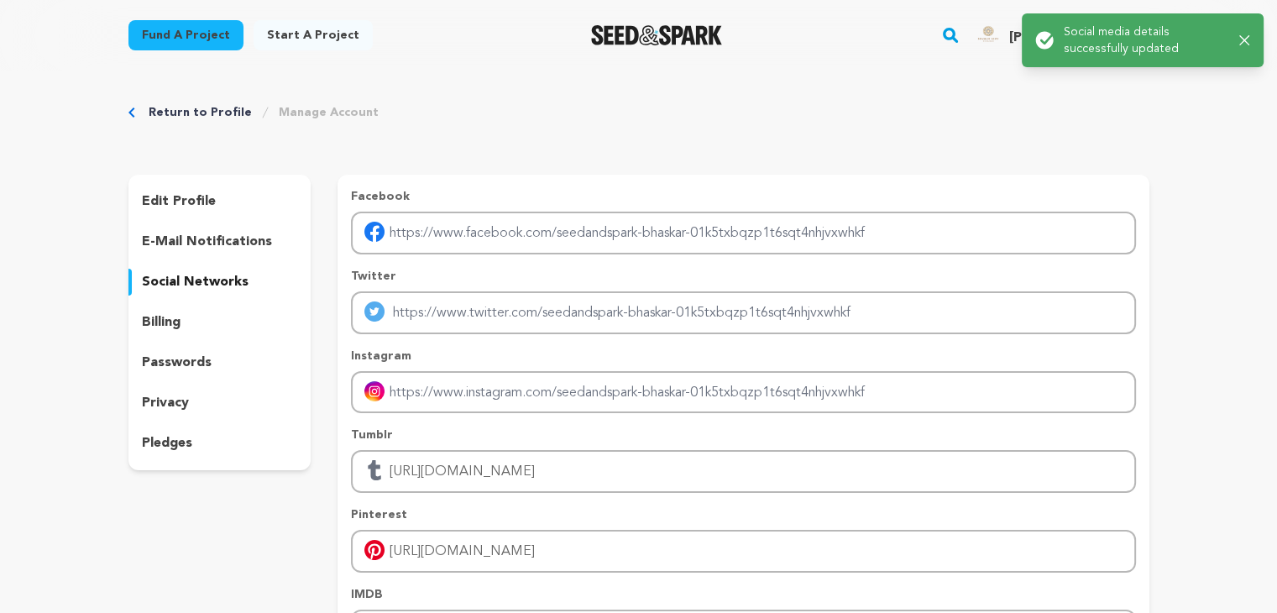
click at [181, 205] on p "edit profile" at bounding box center [179, 201] width 74 height 20
